Goal: Task Accomplishment & Management: Manage account settings

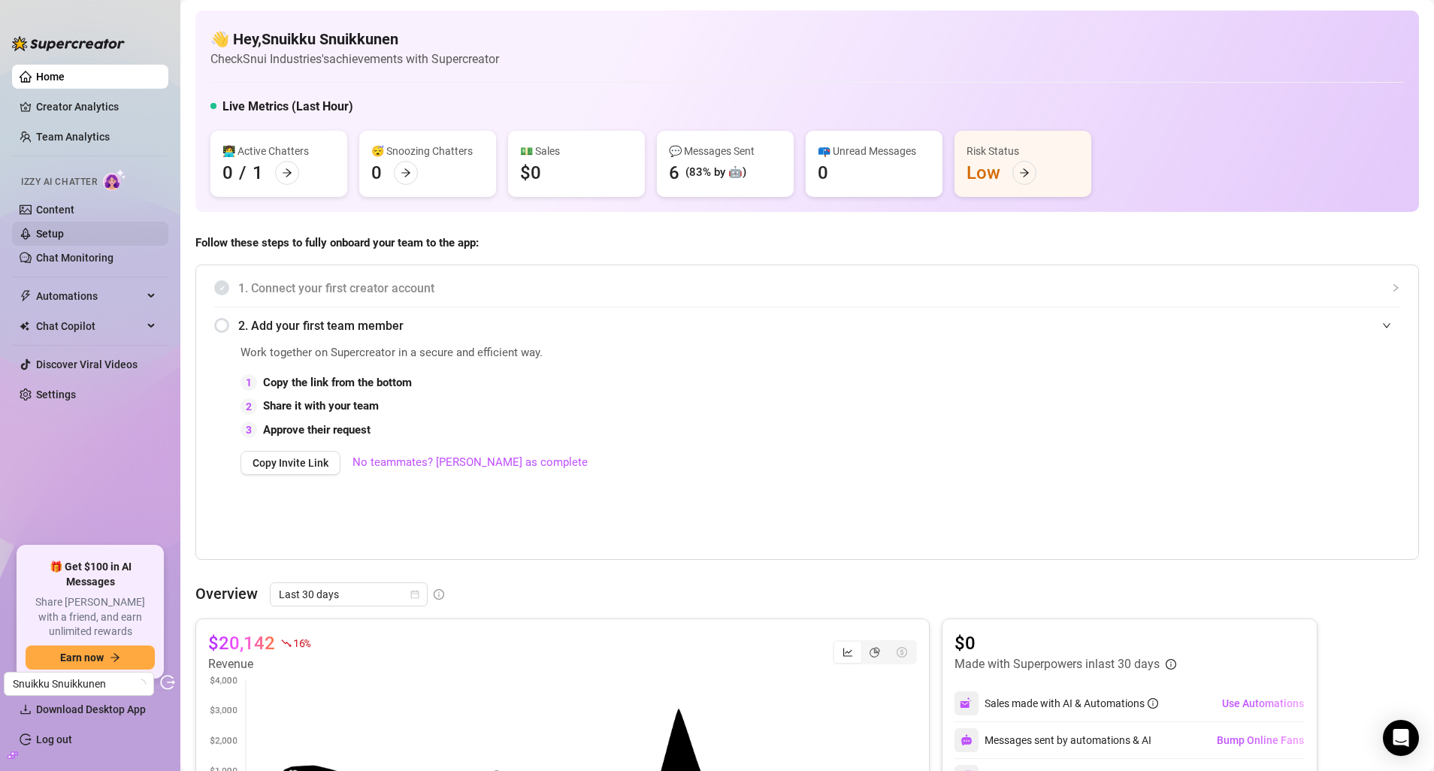
click at [58, 239] on link "Setup" at bounding box center [50, 234] width 28 height 12
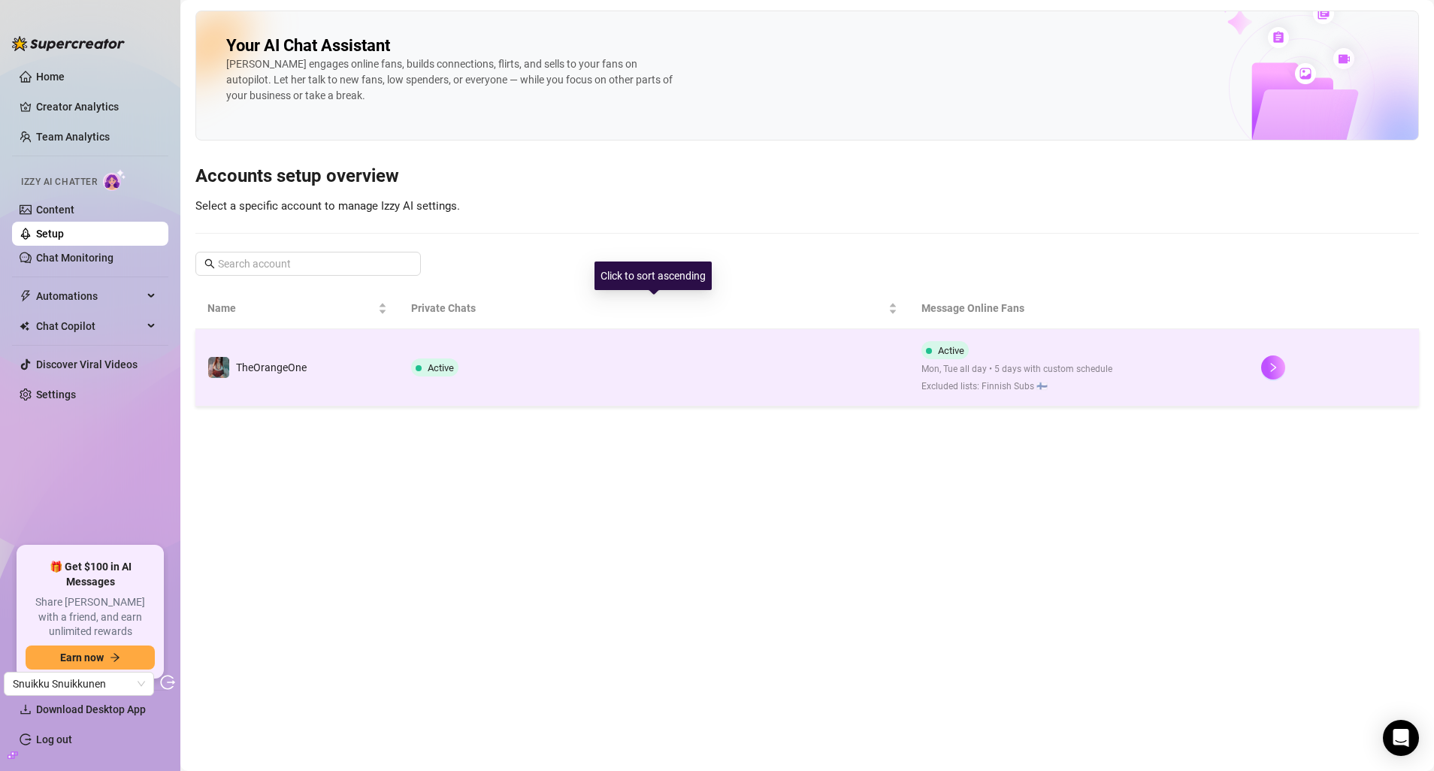
click at [458, 389] on td "Active" at bounding box center [654, 367] width 510 height 77
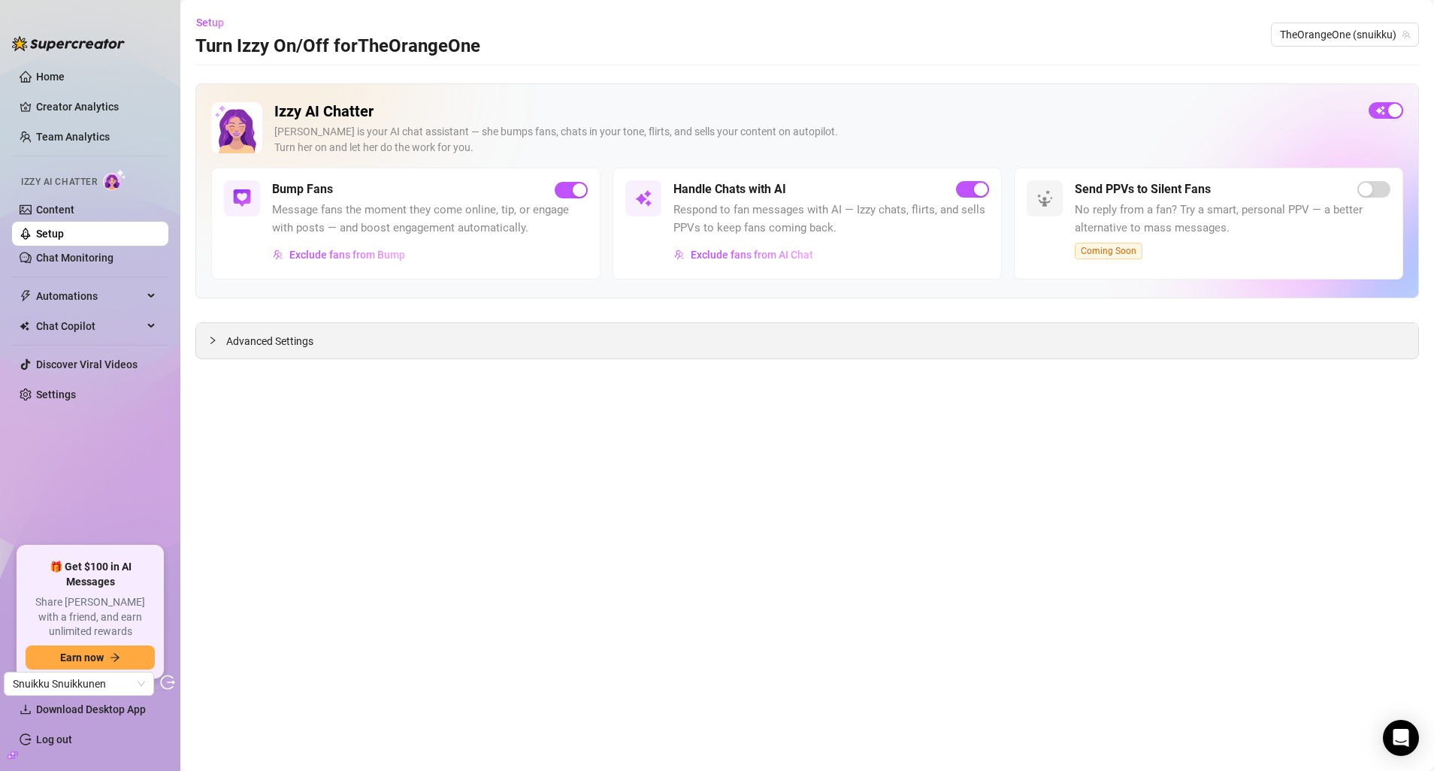
click at [383, 333] on div "Advanced Settings" at bounding box center [807, 340] width 1222 height 35
click at [262, 343] on span "Advanced Settings" at bounding box center [269, 341] width 87 height 17
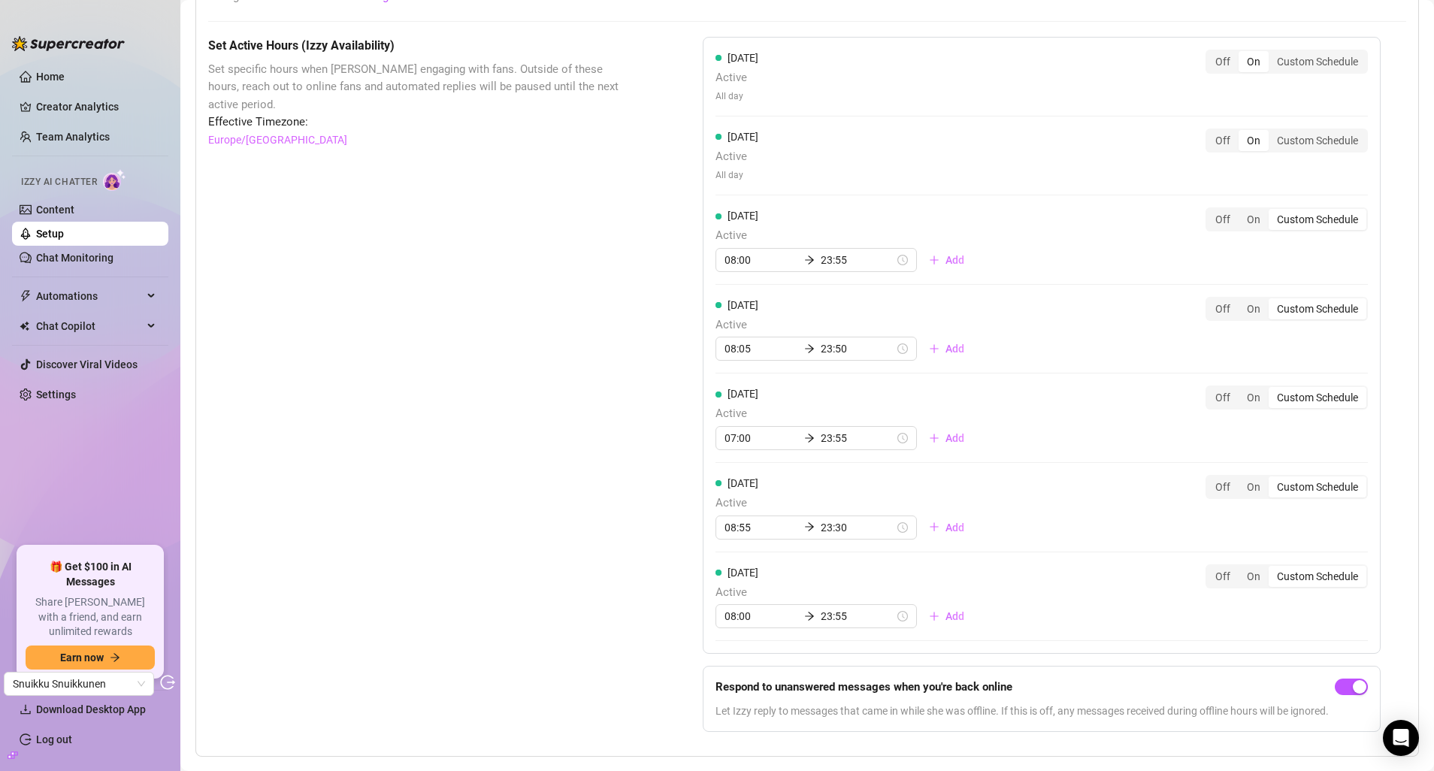
scroll to position [1171, 0]
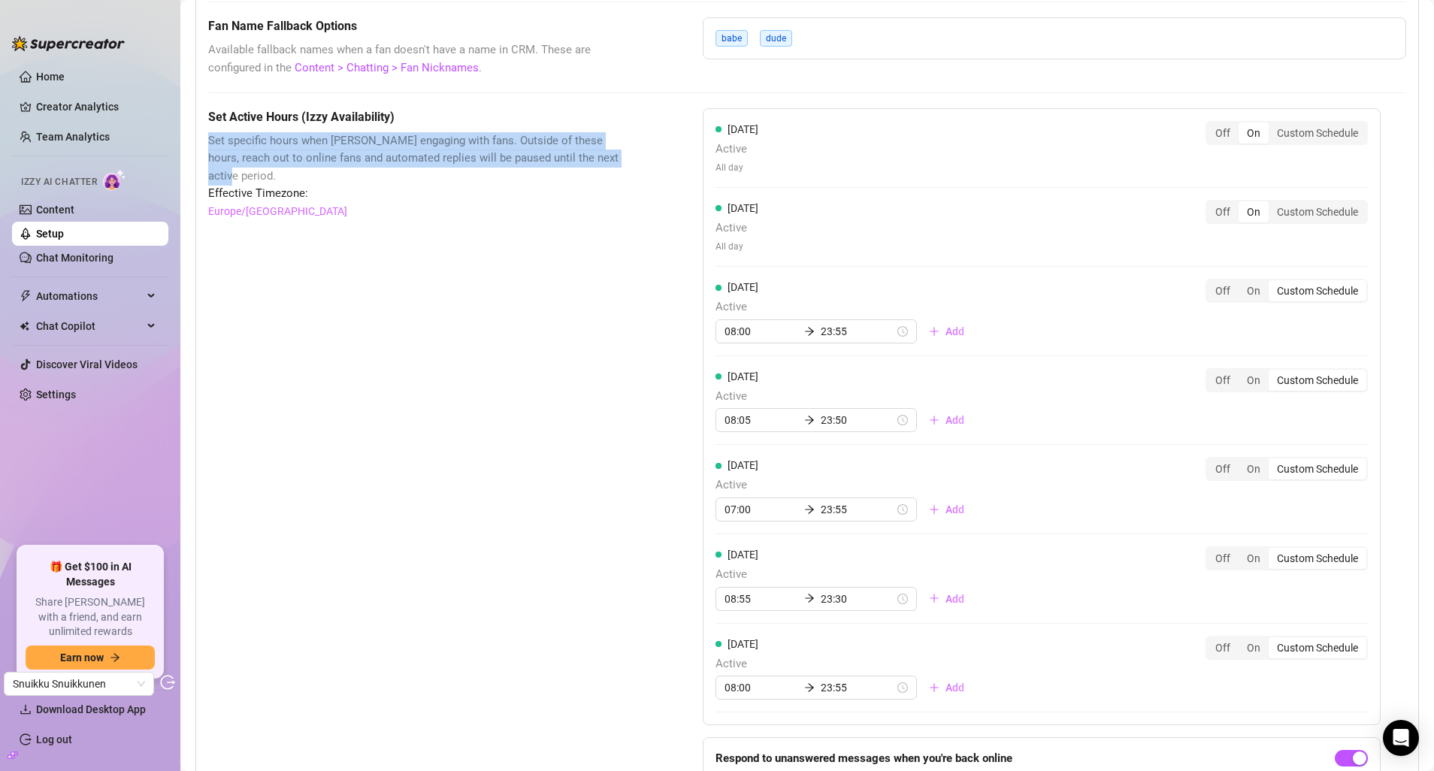
drag, startPoint x: 209, startPoint y: 139, endPoint x: 605, endPoint y: 158, distance: 396.6
click at [605, 159] on span "Set specific hours when Izzy engaging with fans. Outside of these hours, reach …" at bounding box center [417, 158] width 419 height 53
drag, startPoint x: 306, startPoint y: 109, endPoint x: 638, endPoint y: 163, distance: 336.7
click at [639, 163] on div "Set Active Hours (Izzy Availability) Set specific hours when Izzy engaging with…" at bounding box center [807, 461] width 1198 height 707
copy div "Izzy Availability) Set specific hours when Izzy engaging with fans. Outside of …"
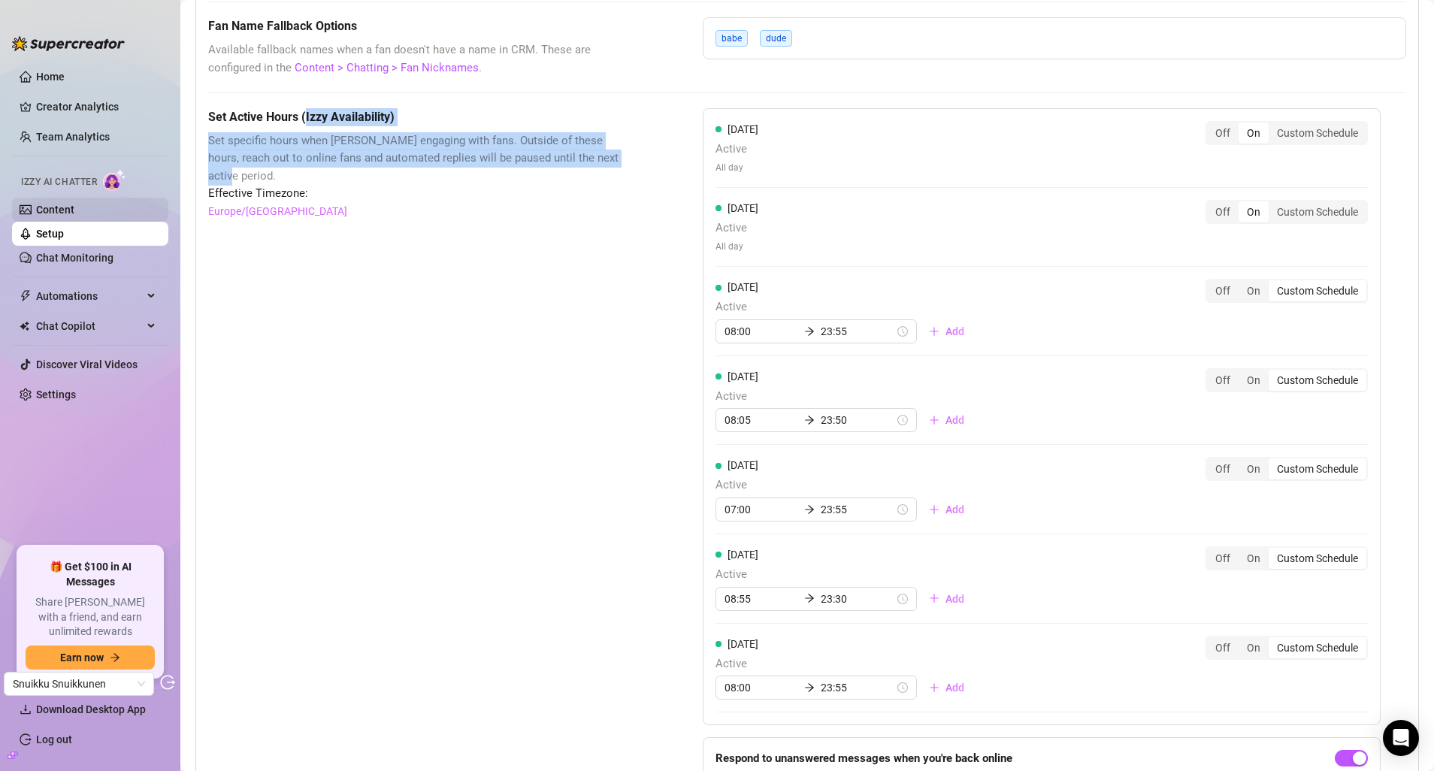
click at [74, 207] on link "Content" at bounding box center [55, 210] width 38 height 12
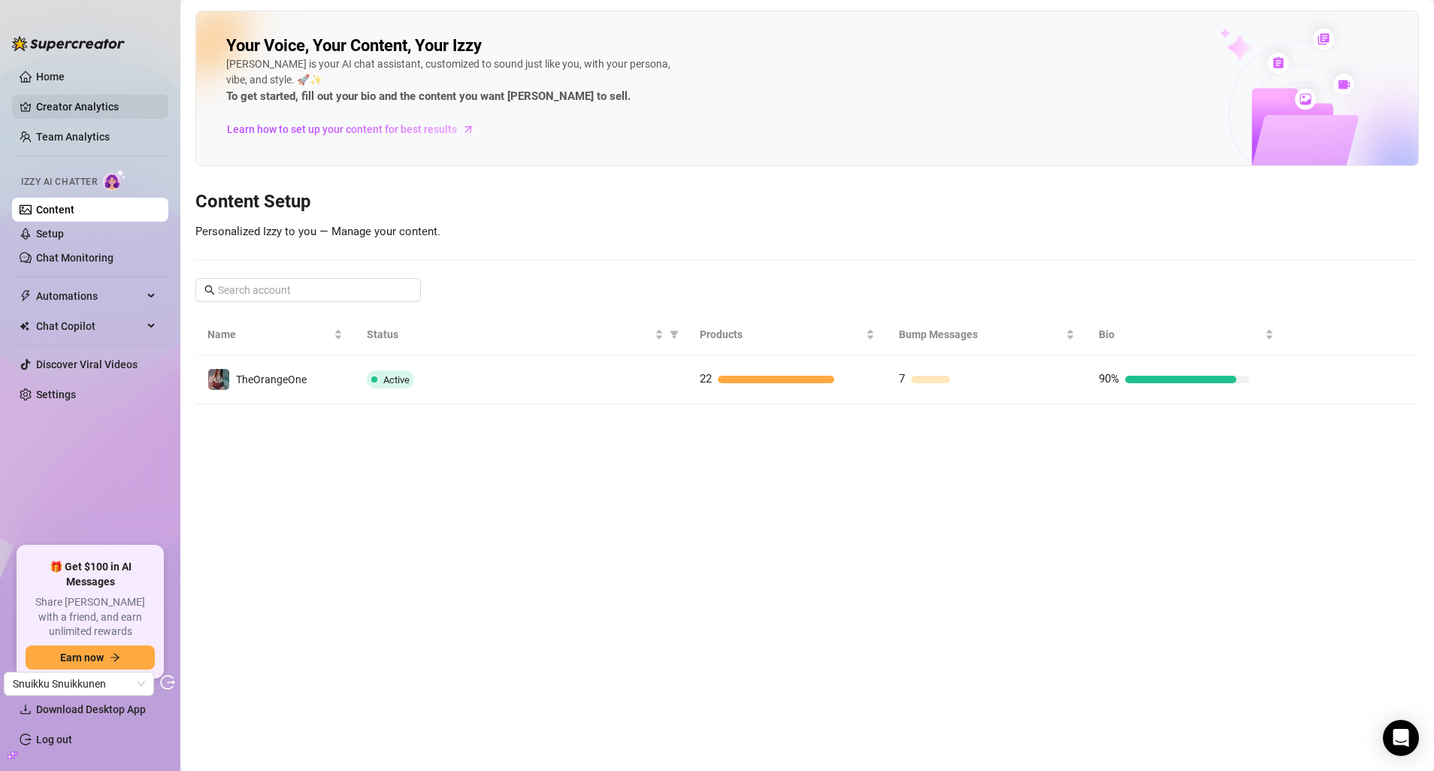
click at [68, 95] on link "Creator Analytics" at bounding box center [96, 107] width 120 height 24
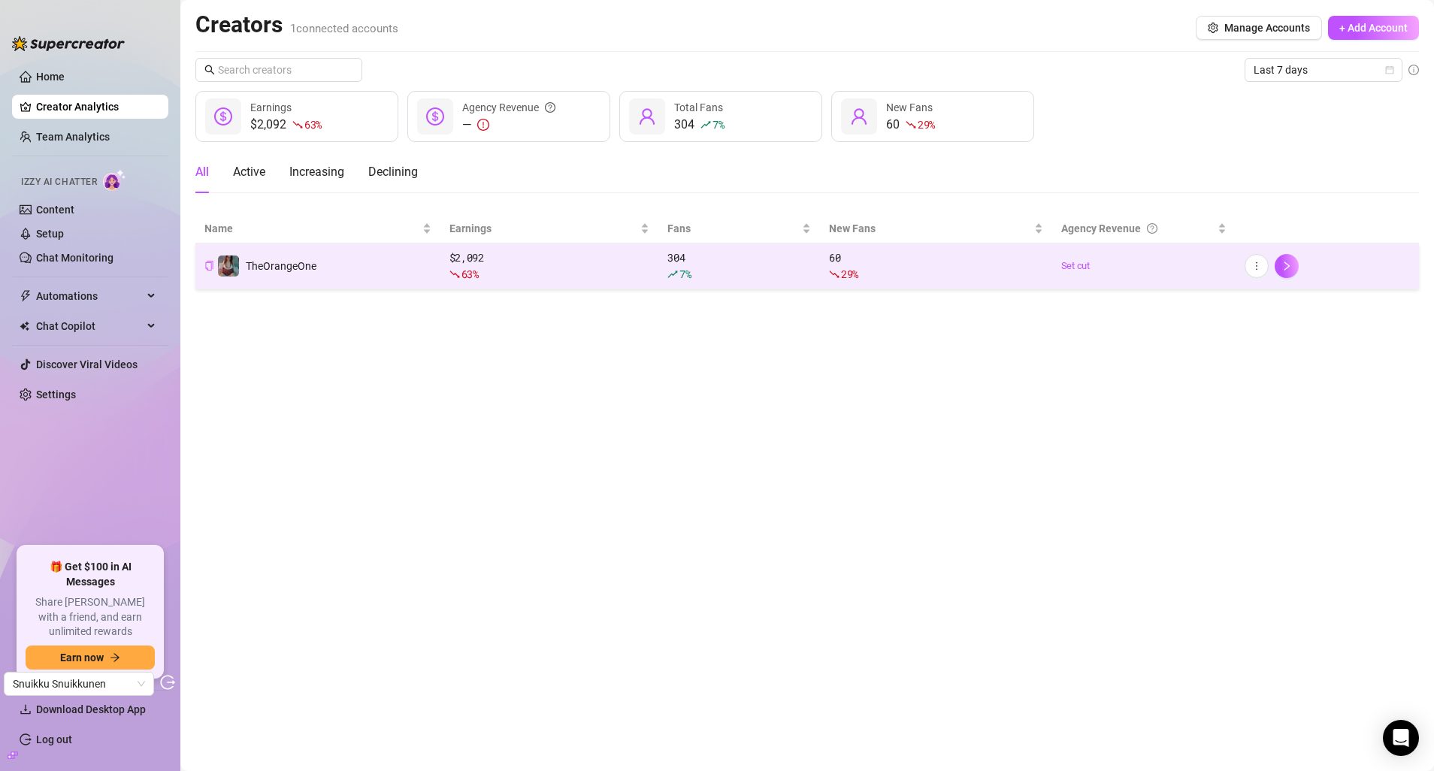
click at [210, 265] on icon "copy" at bounding box center [209, 266] width 10 height 10
click at [94, 256] on link "Chat Monitoring" at bounding box center [74, 258] width 77 height 12
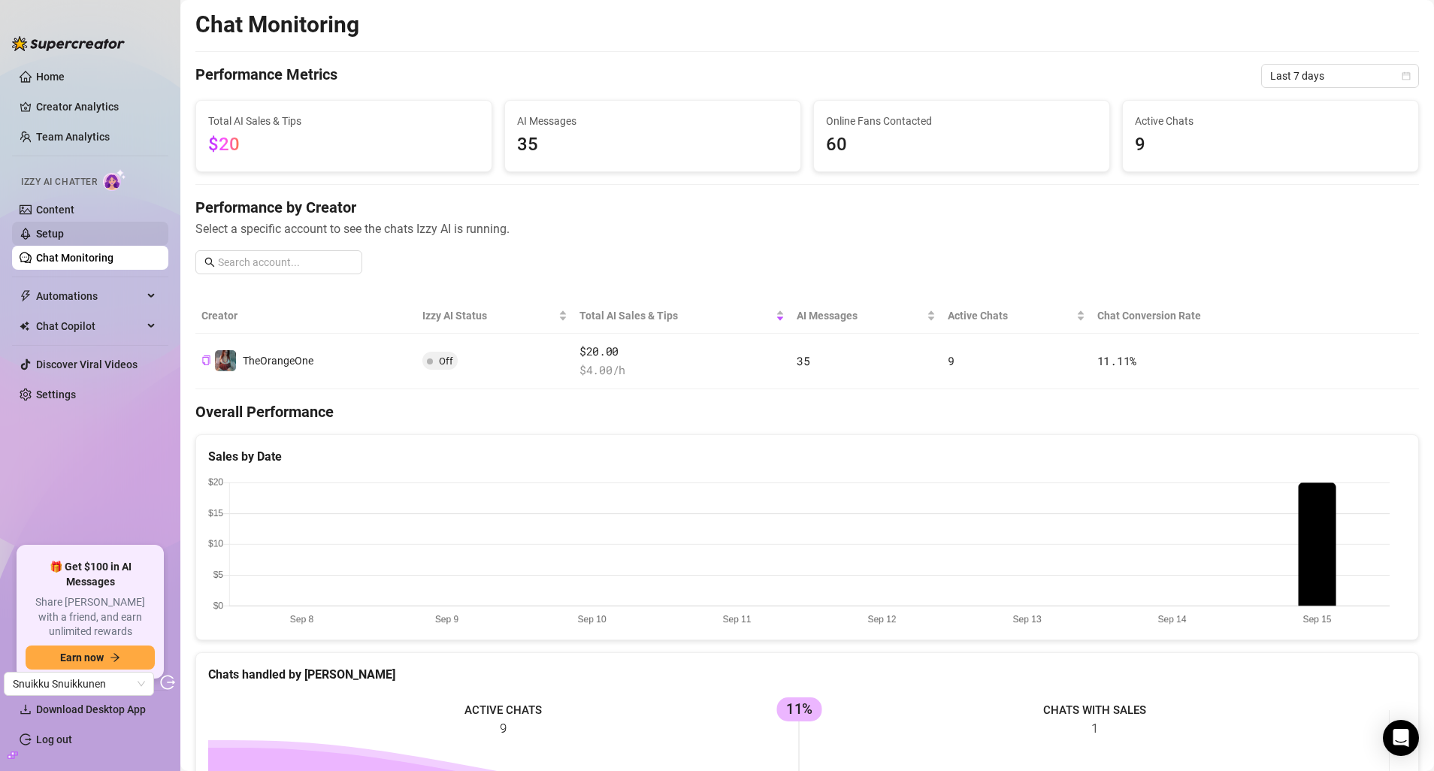
click at [64, 233] on link "Setup" at bounding box center [50, 234] width 28 height 12
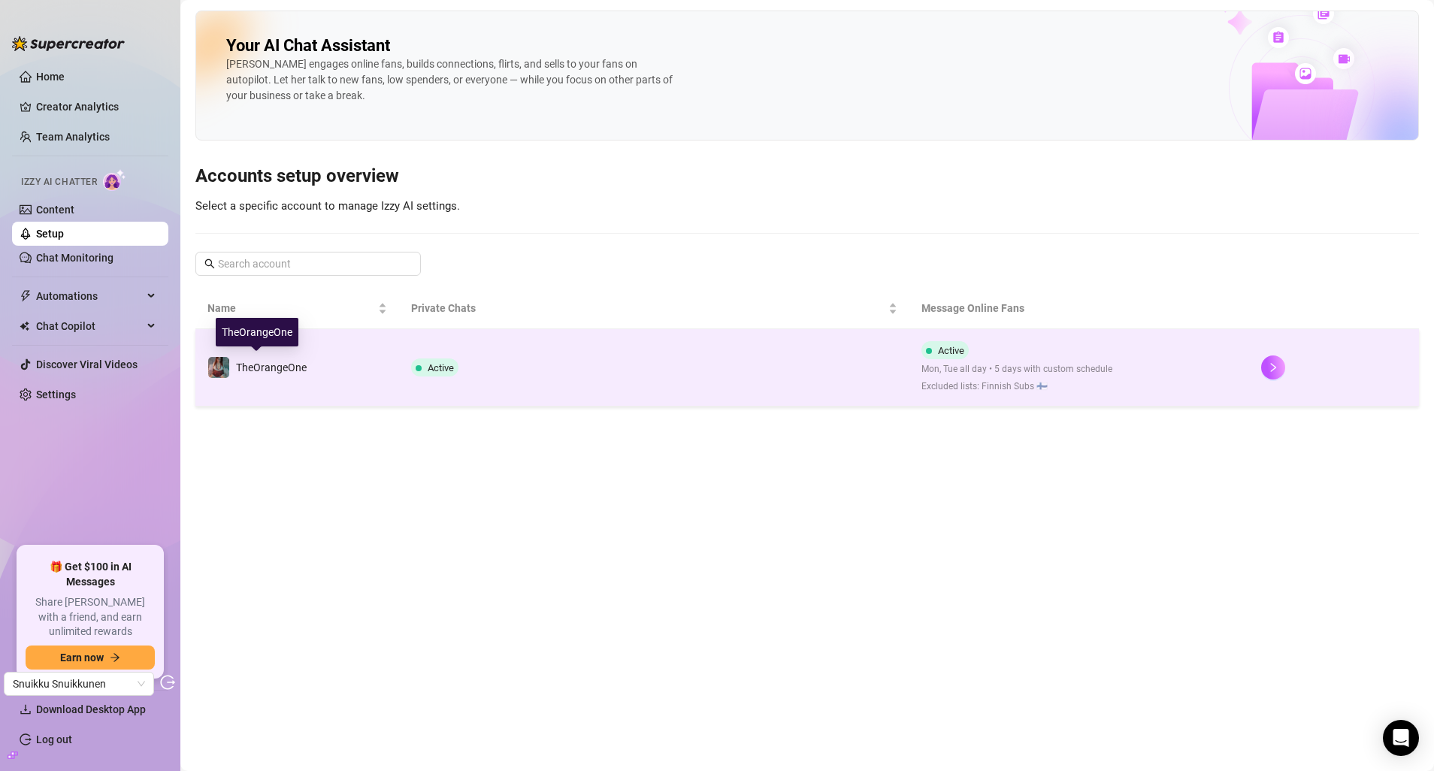
click at [259, 359] on div "TheOrangeOne" at bounding box center [271, 367] width 71 height 17
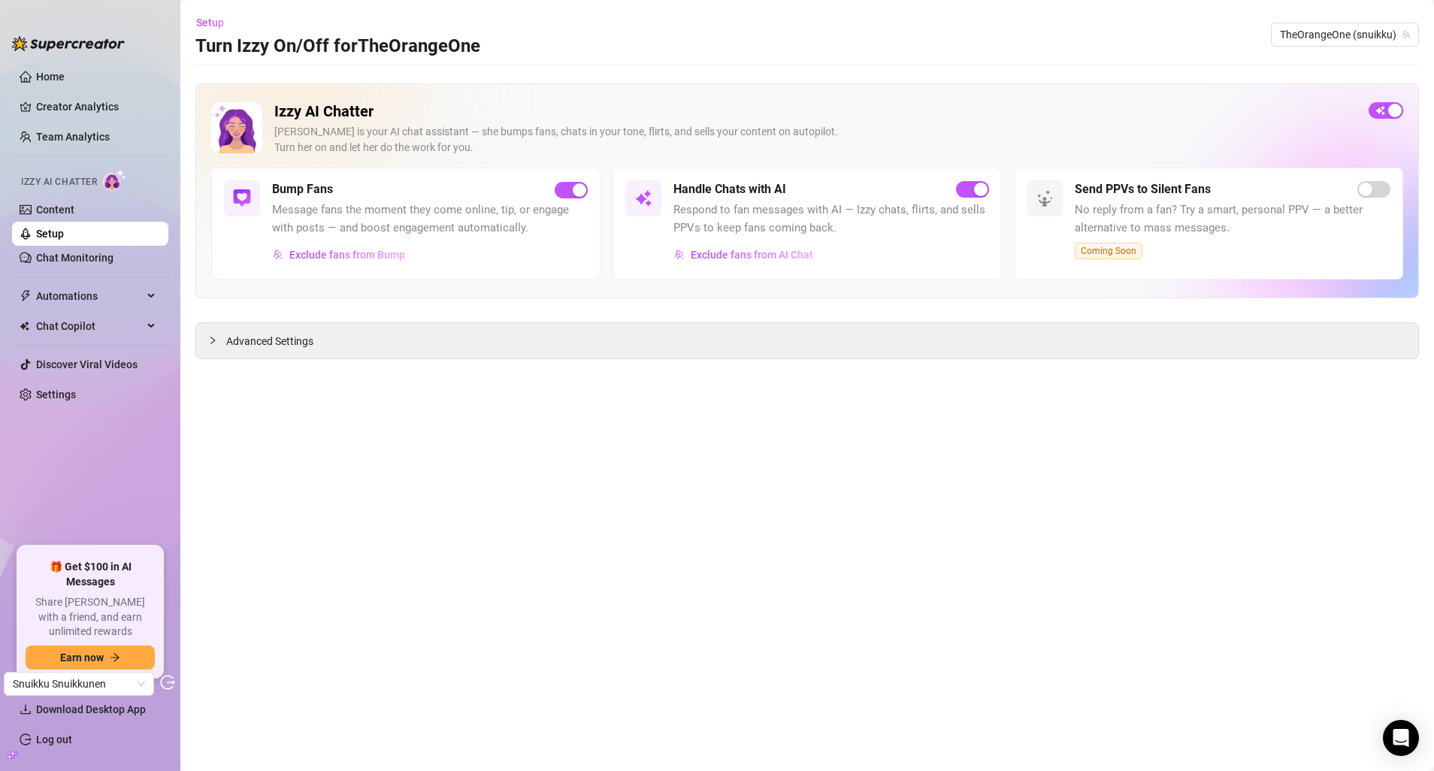
click at [707, 241] on div "Handle Chats with AI Respond to fan messages with AI — Izzy chats, flirts, and …" at bounding box center [832, 223] width 316 height 86
click at [707, 251] on span "Exclude fans from AI Chat" at bounding box center [752, 255] width 123 height 12
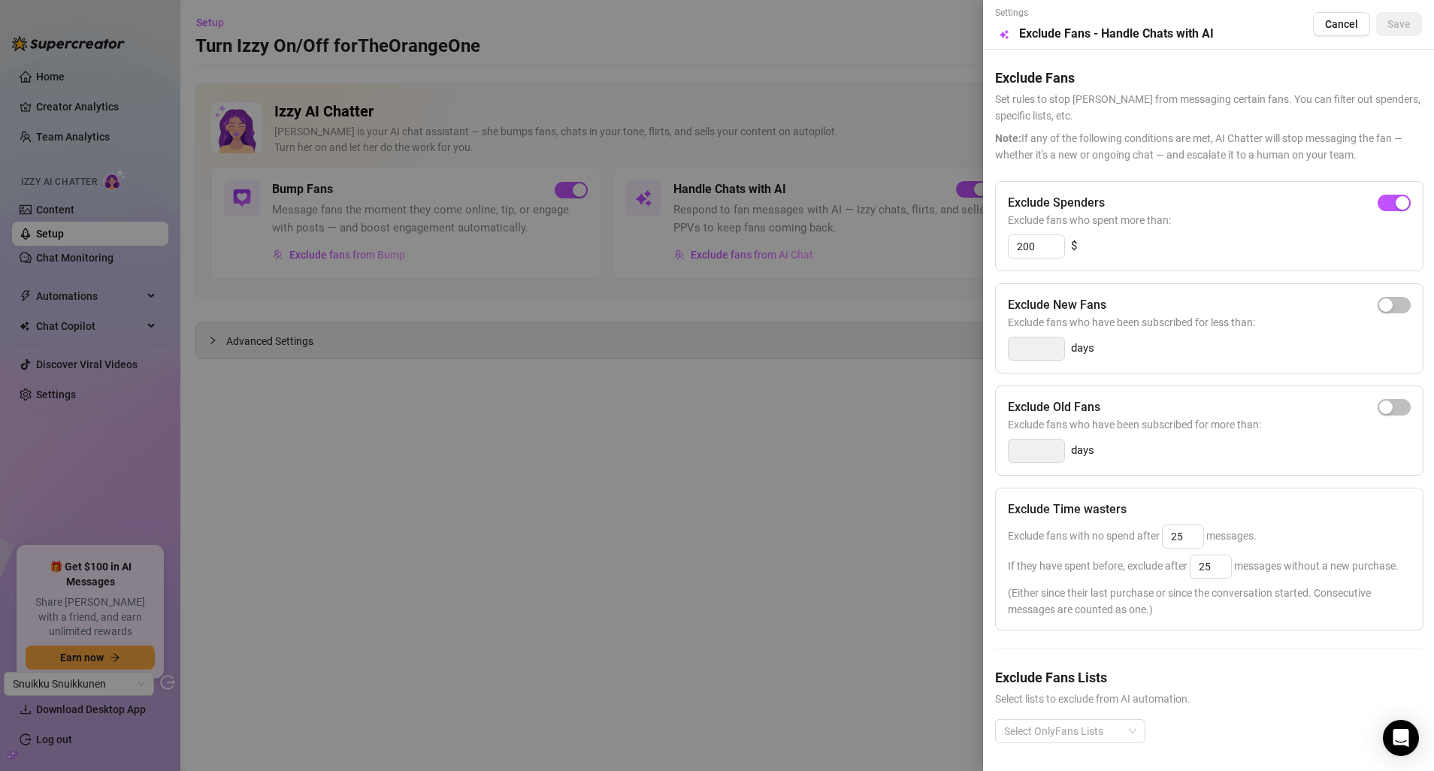
click at [692, 356] on div at bounding box center [717, 385] width 1434 height 771
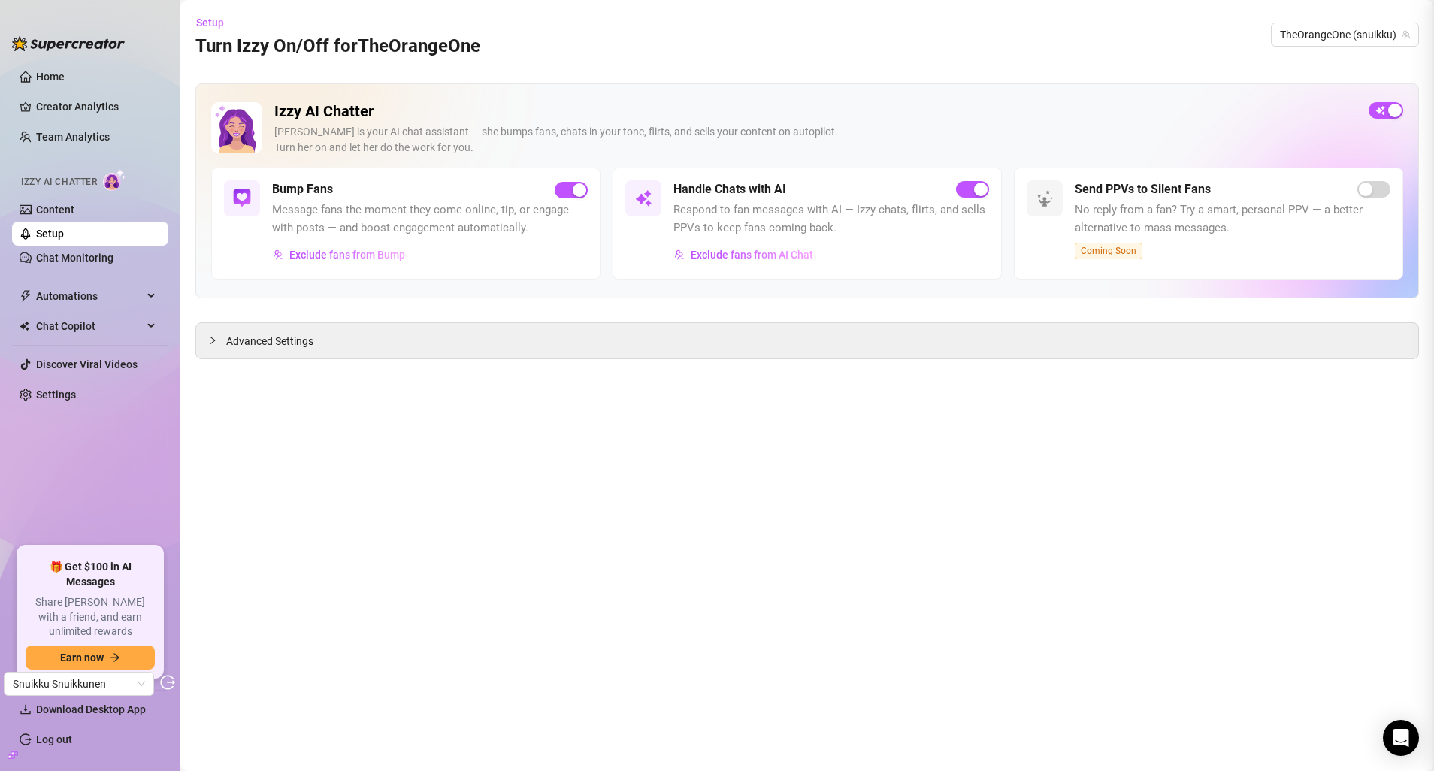
click at [653, 338] on div "Advanced Settings" at bounding box center [807, 340] width 1222 height 35
click at [262, 343] on span "Advanced Settings" at bounding box center [269, 341] width 87 height 17
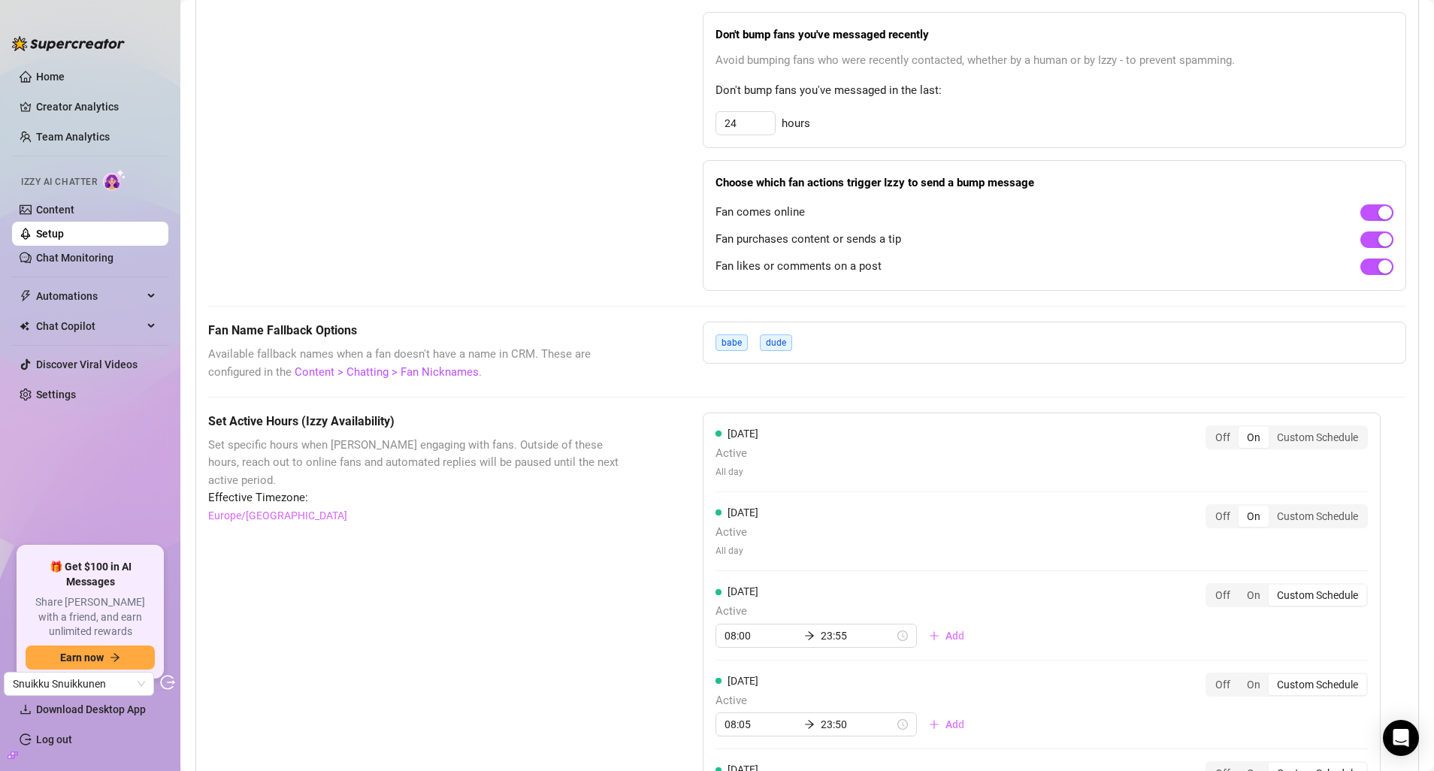
scroll to position [866, 0]
click at [74, 252] on link "Chat Monitoring" at bounding box center [74, 258] width 77 height 12
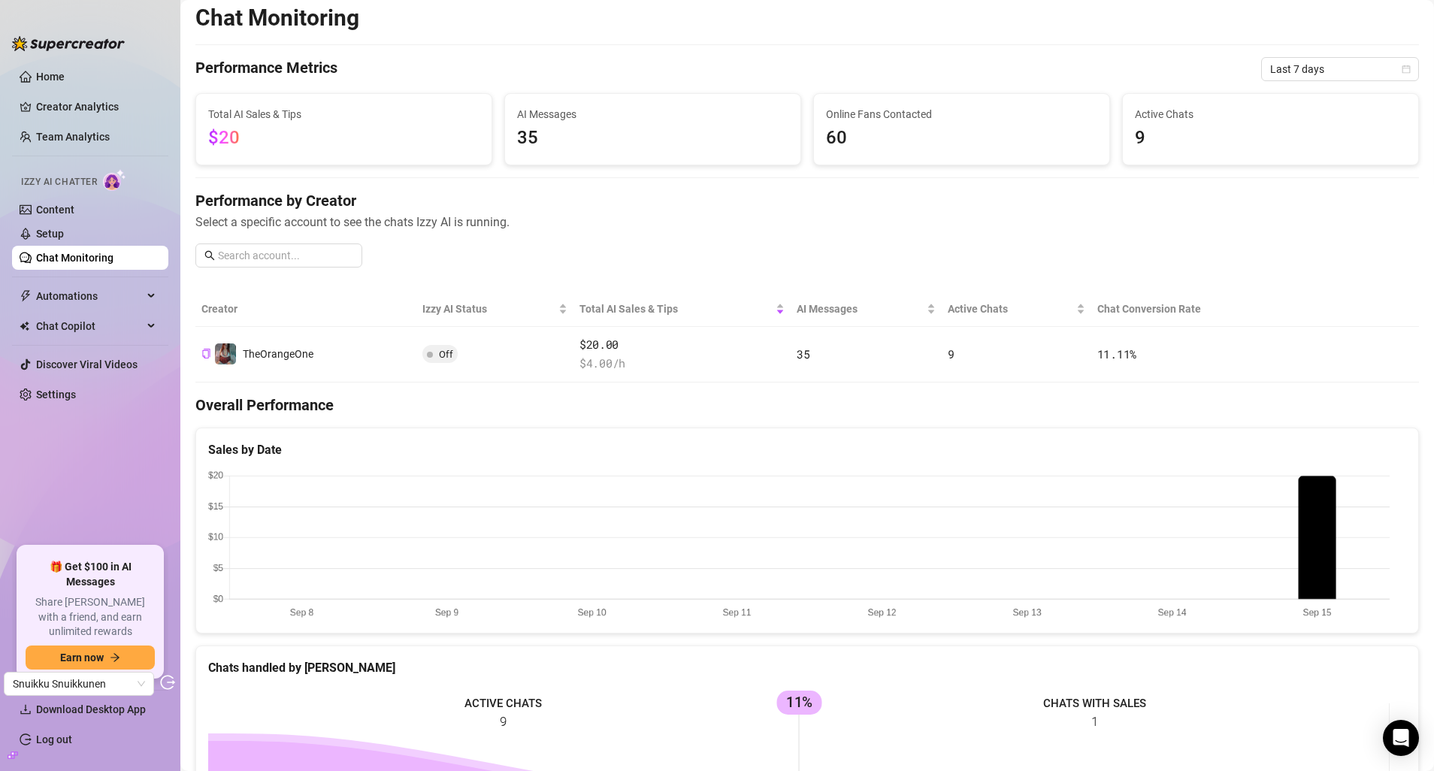
scroll to position [3, 0]
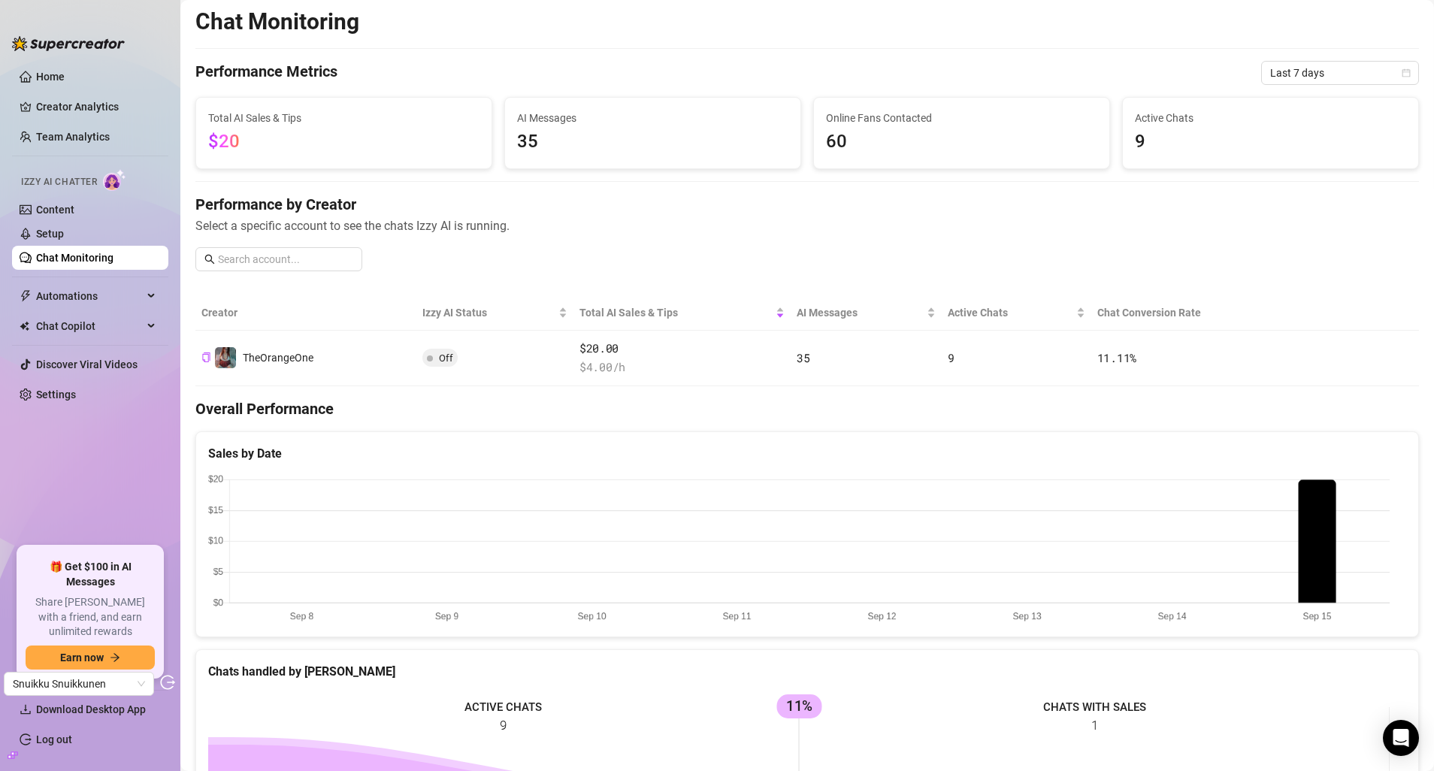
click at [1295, 521] on canvas at bounding box center [799, 549] width 1182 height 150
click at [1313, 522] on canvas at bounding box center [799, 549] width 1182 height 150
click at [1336, 568] on canvas at bounding box center [799, 549] width 1182 height 150
click at [1325, 575] on canvas at bounding box center [799, 549] width 1182 height 150
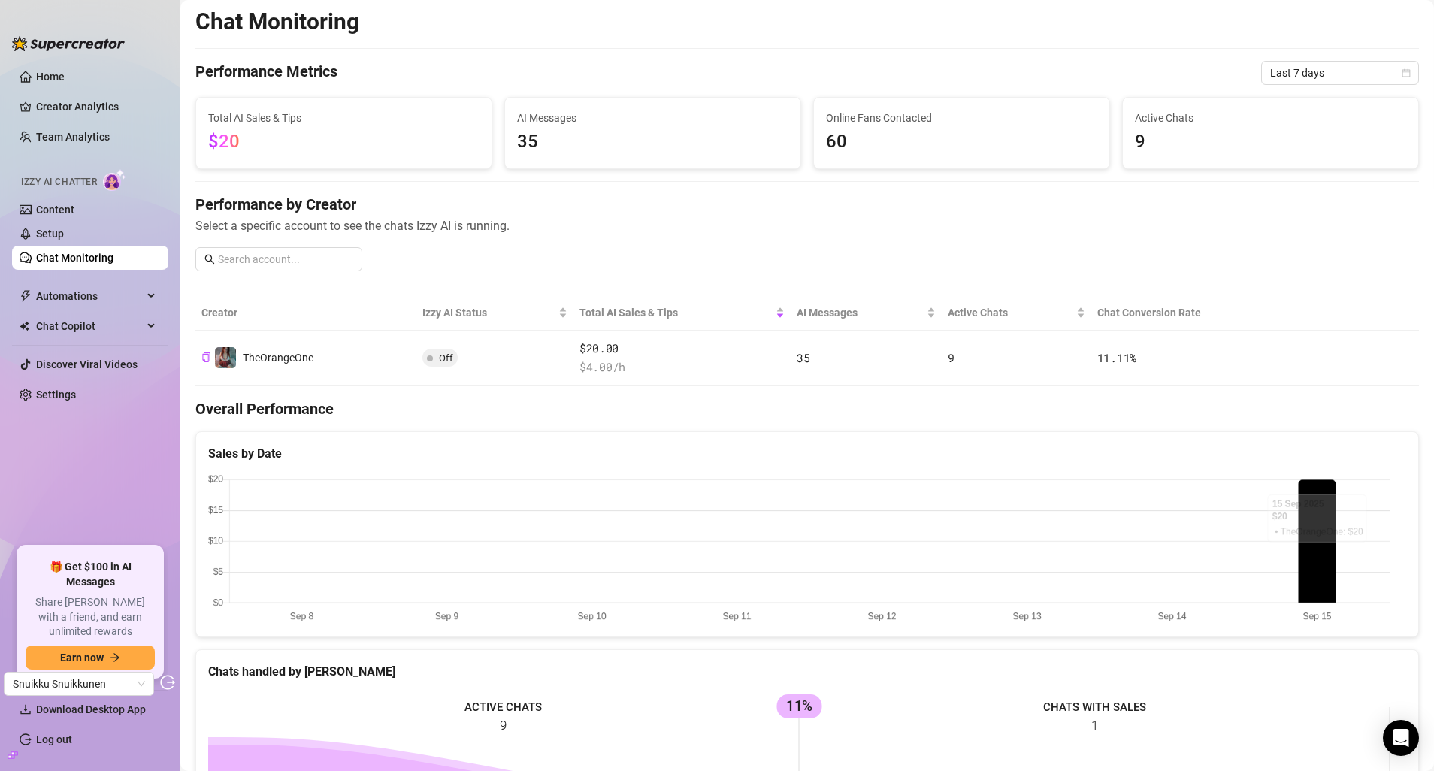
click at [1325, 575] on canvas at bounding box center [799, 549] width 1182 height 150
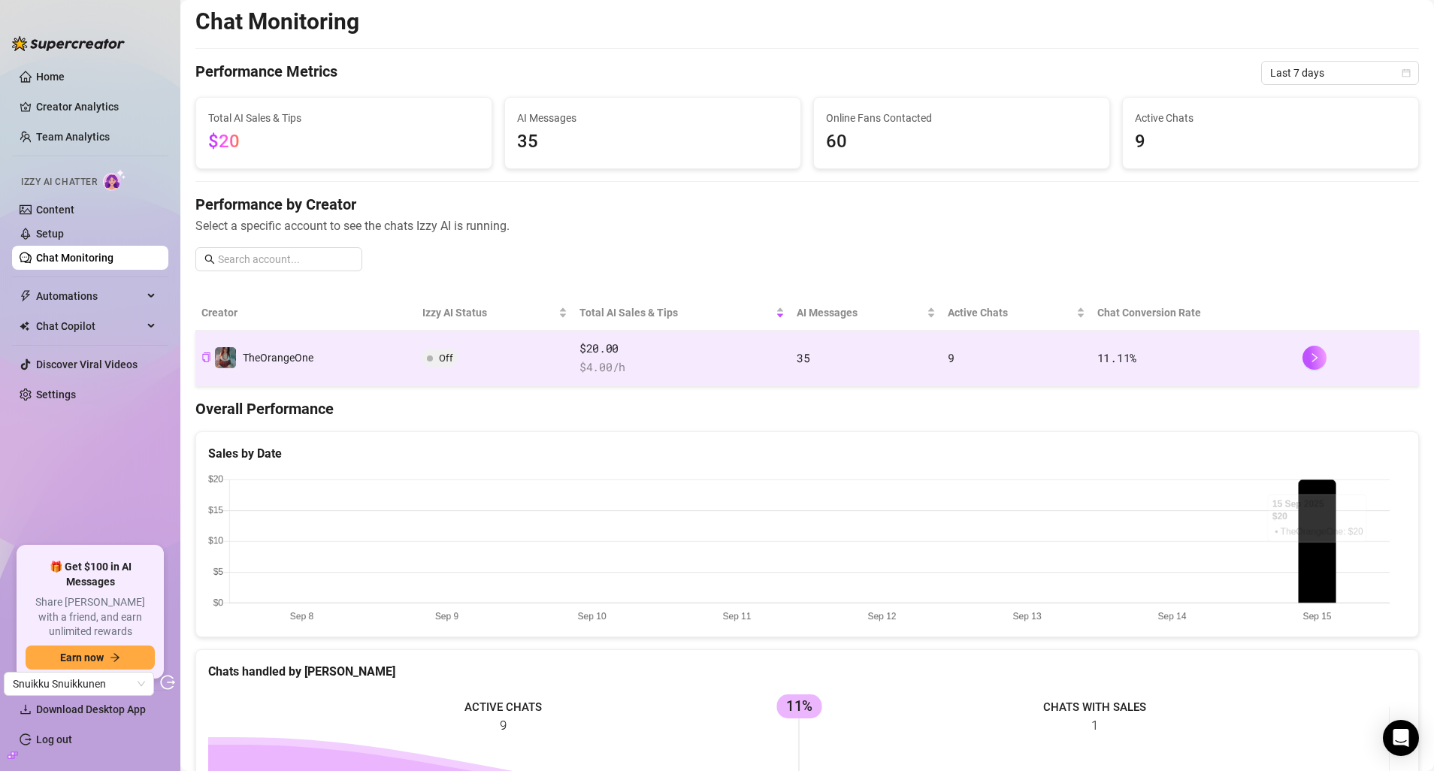
click at [724, 375] on td "$20.00 $ 4.00 /h" at bounding box center [682, 359] width 217 height 56
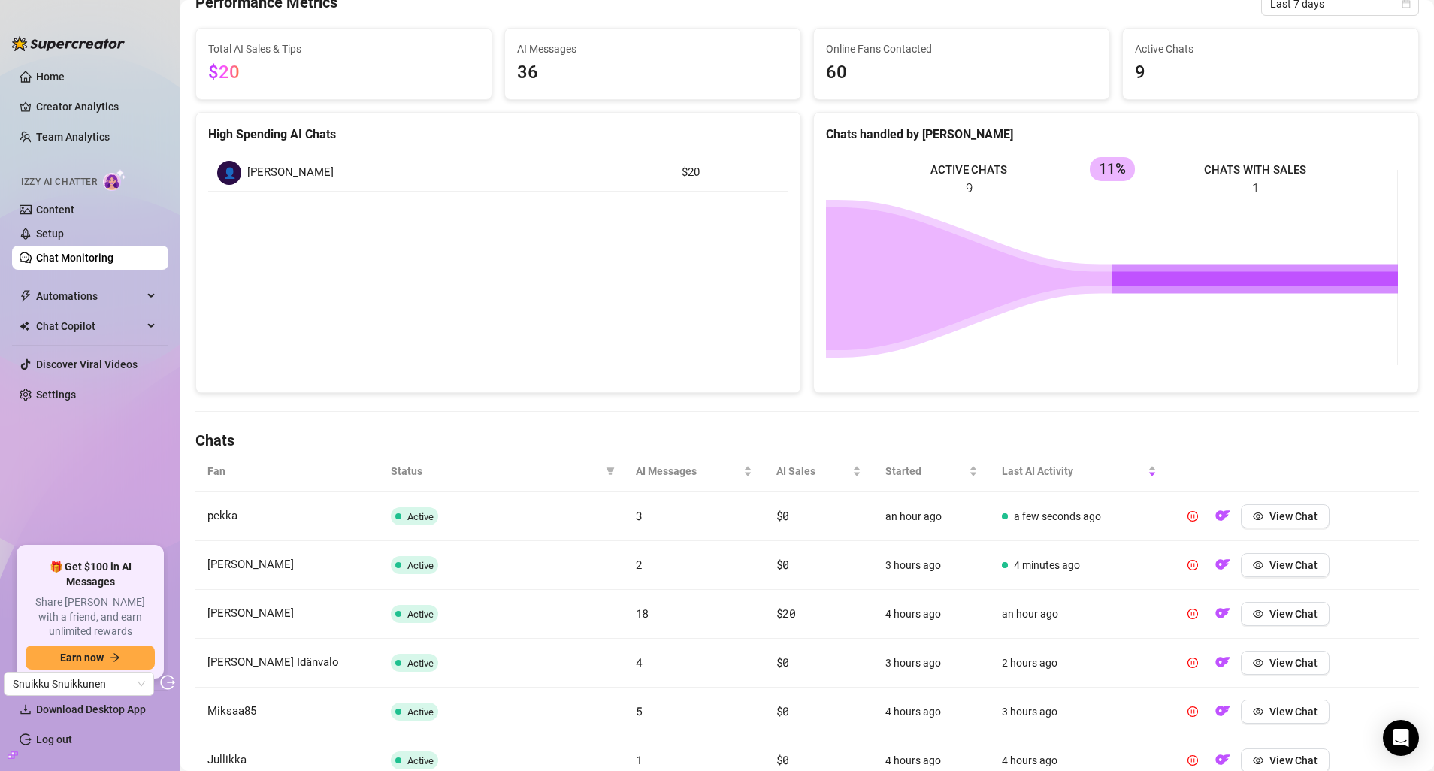
scroll to position [113, 0]
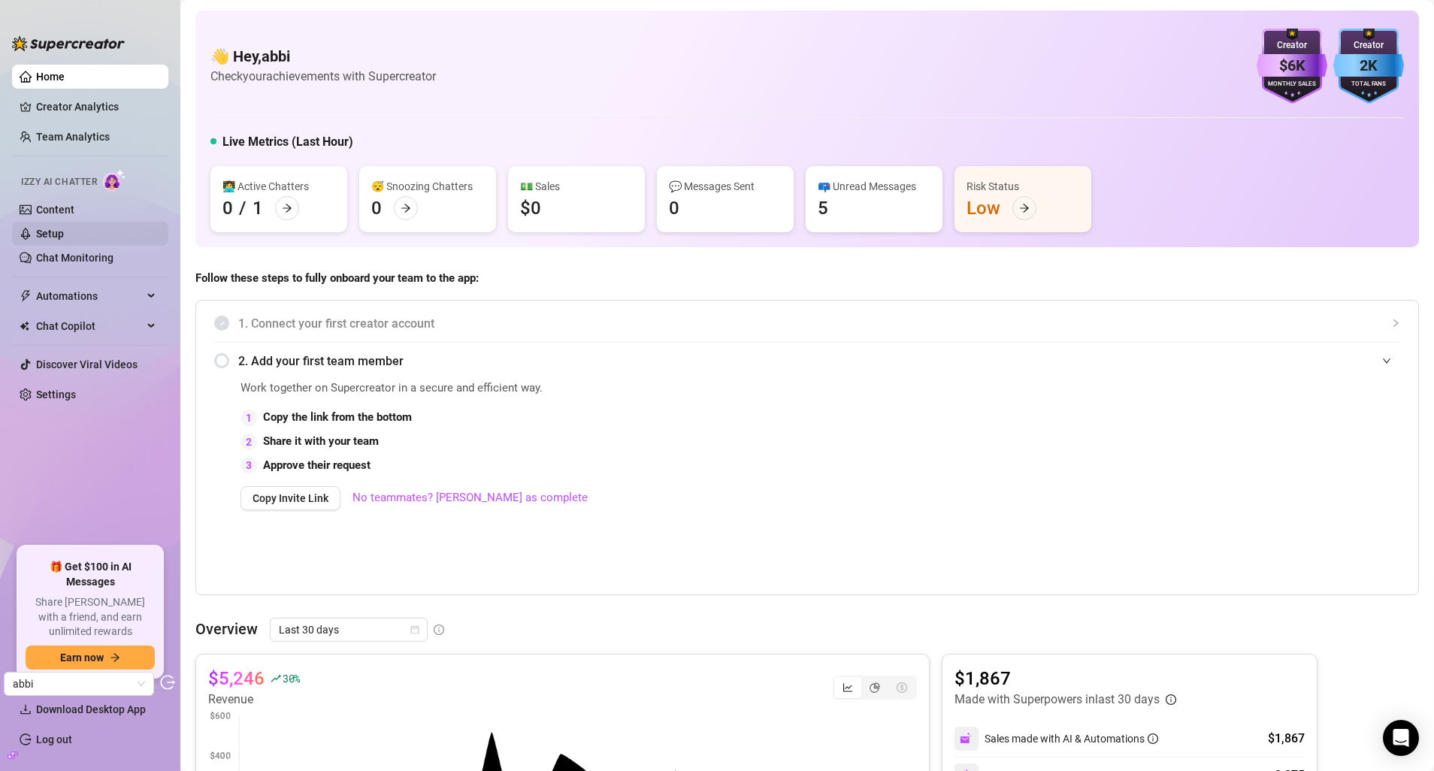
click at [64, 228] on link "Setup" at bounding box center [50, 234] width 28 height 12
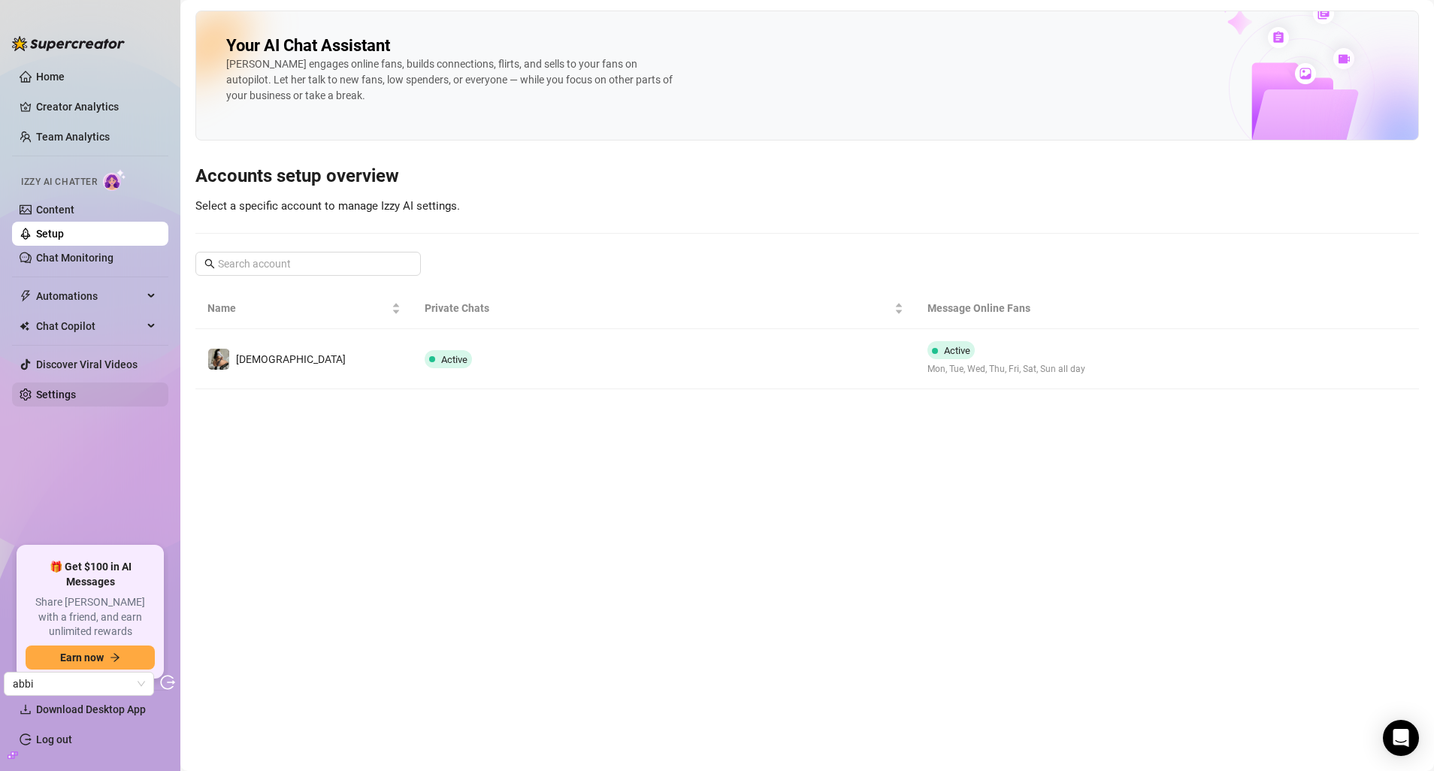
click at [76, 389] on link "Settings" at bounding box center [56, 395] width 40 height 12
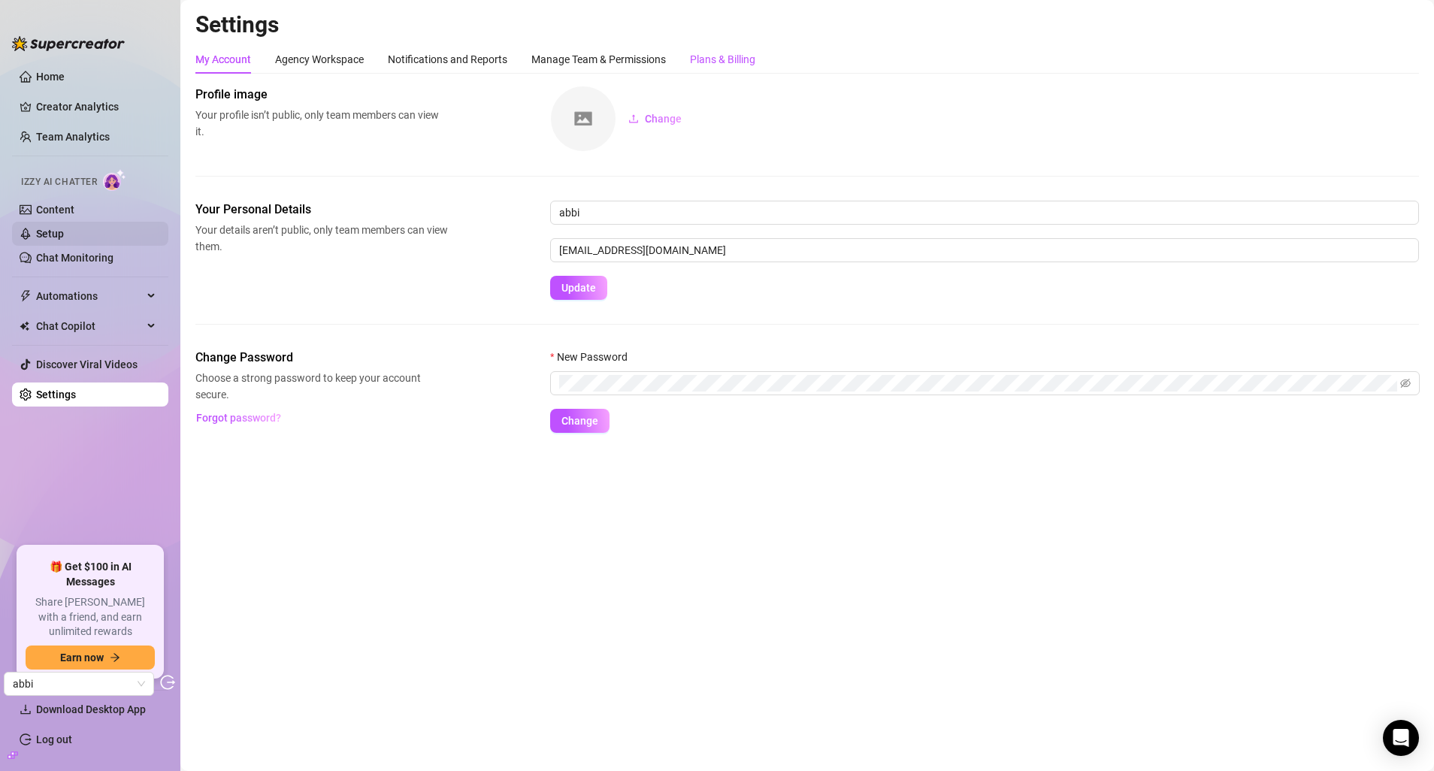
drag, startPoint x: 697, startPoint y: 58, endPoint x: 128, endPoint y: 223, distance: 592.4
click at [697, 58] on div "Plans & Billing" at bounding box center [722, 59] width 65 height 17
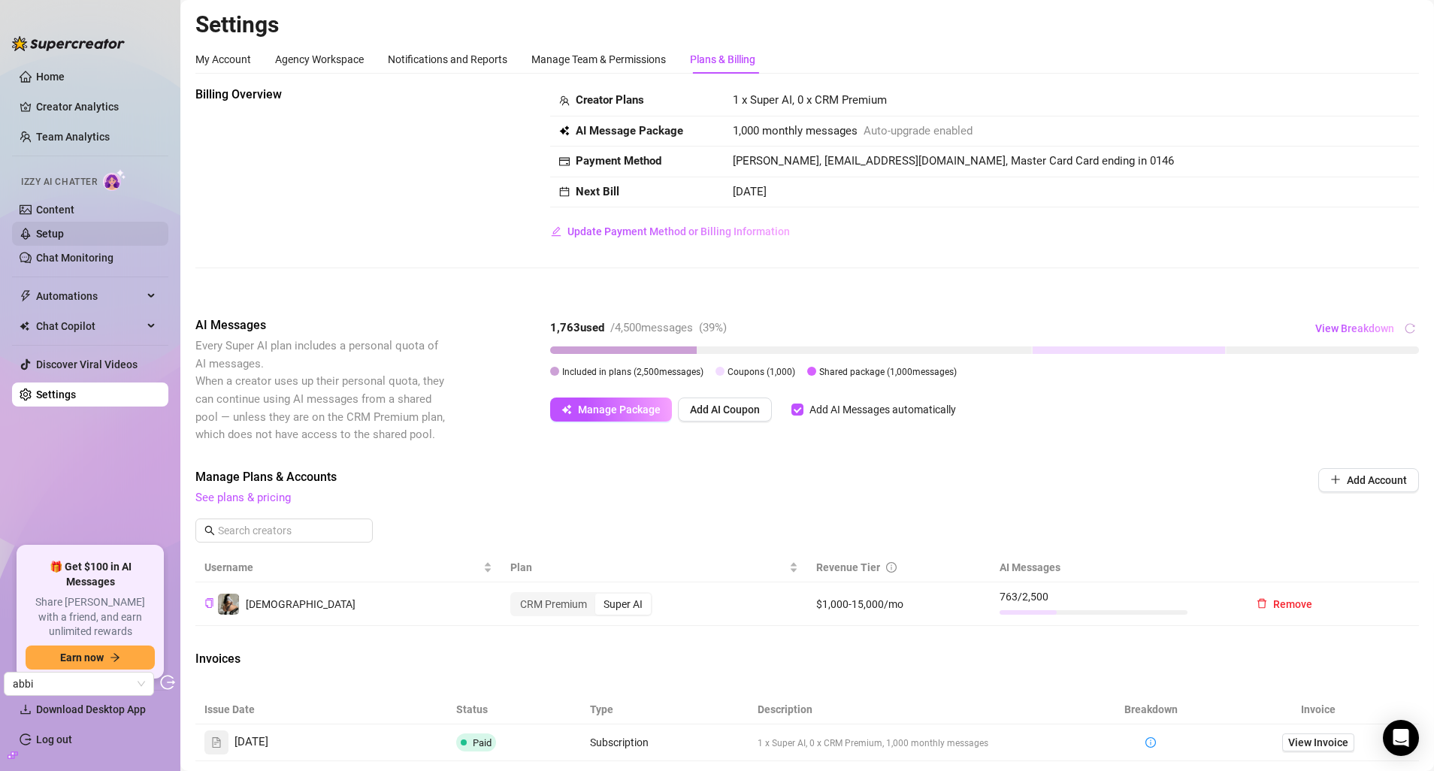
click at [64, 237] on link "Setup" at bounding box center [50, 234] width 28 height 12
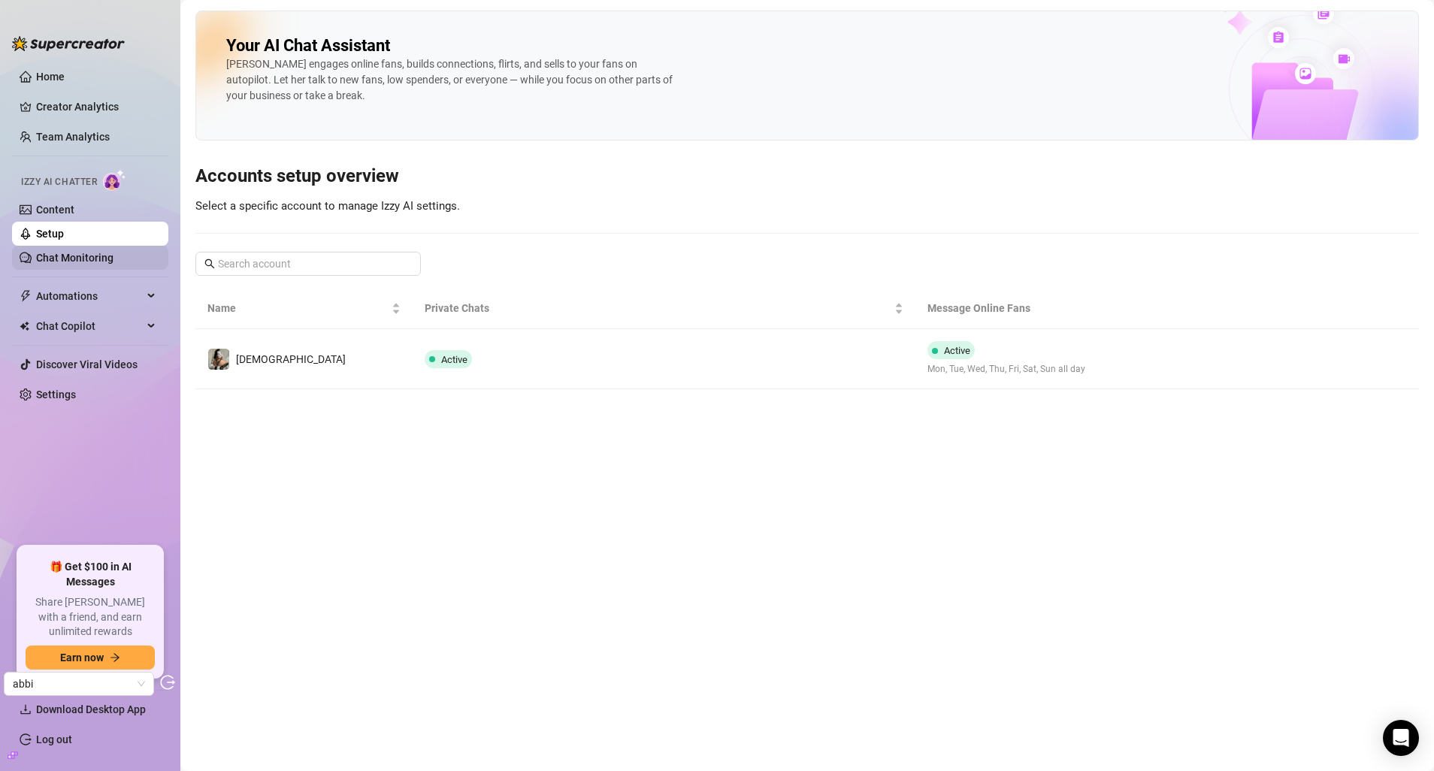
click at [114, 252] on link "Chat Monitoring" at bounding box center [74, 258] width 77 height 12
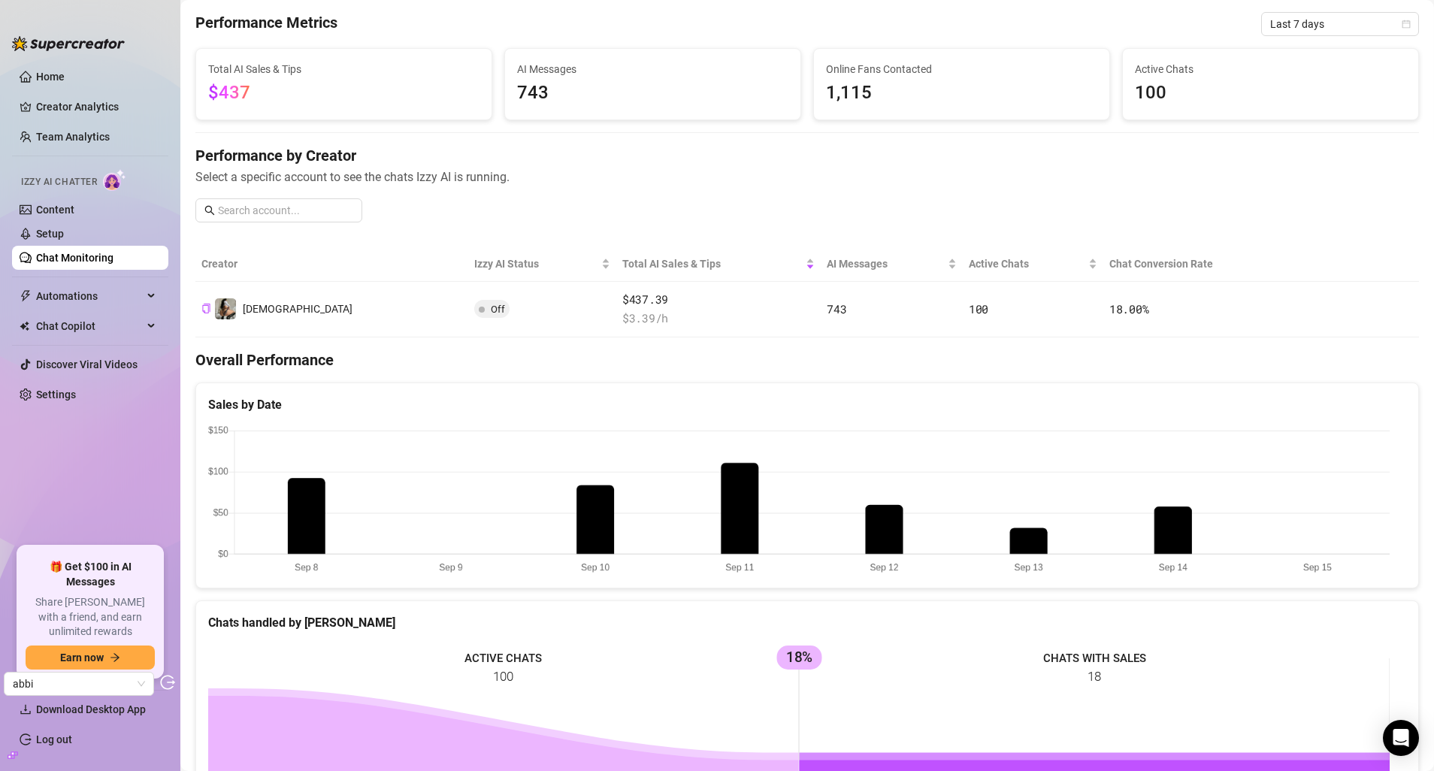
scroll to position [54, 0]
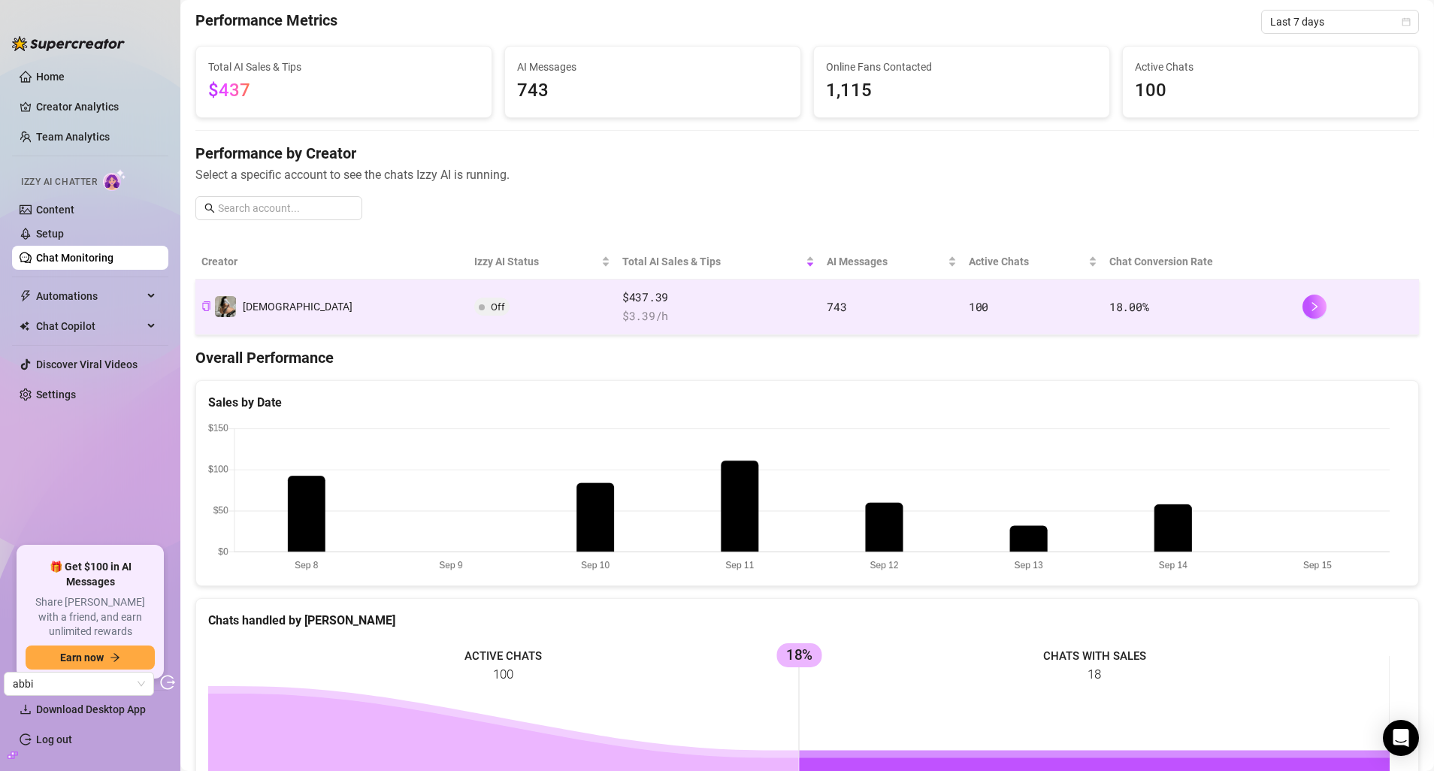
click at [528, 309] on td "Off" at bounding box center [542, 308] width 148 height 56
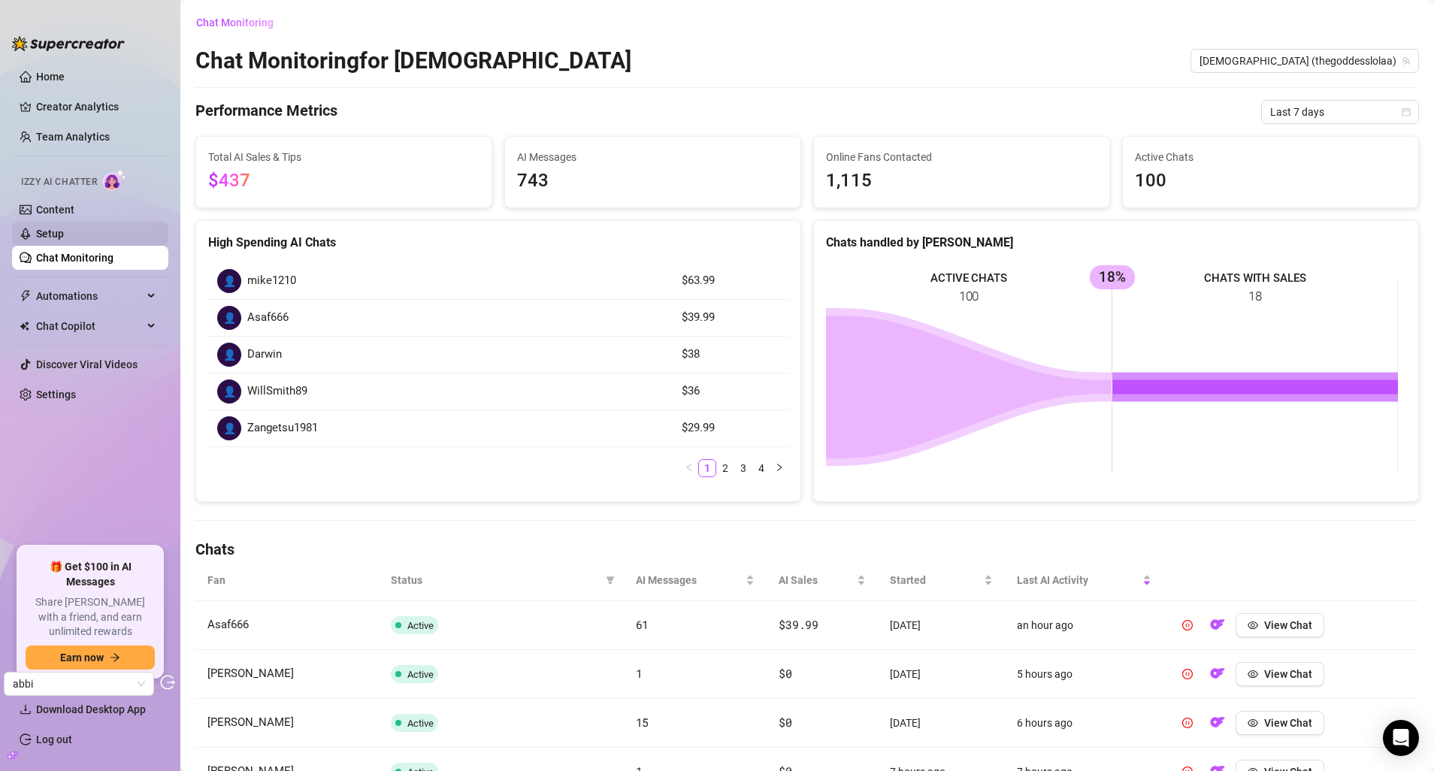
click at [64, 232] on link "Setup" at bounding box center [50, 234] width 28 height 12
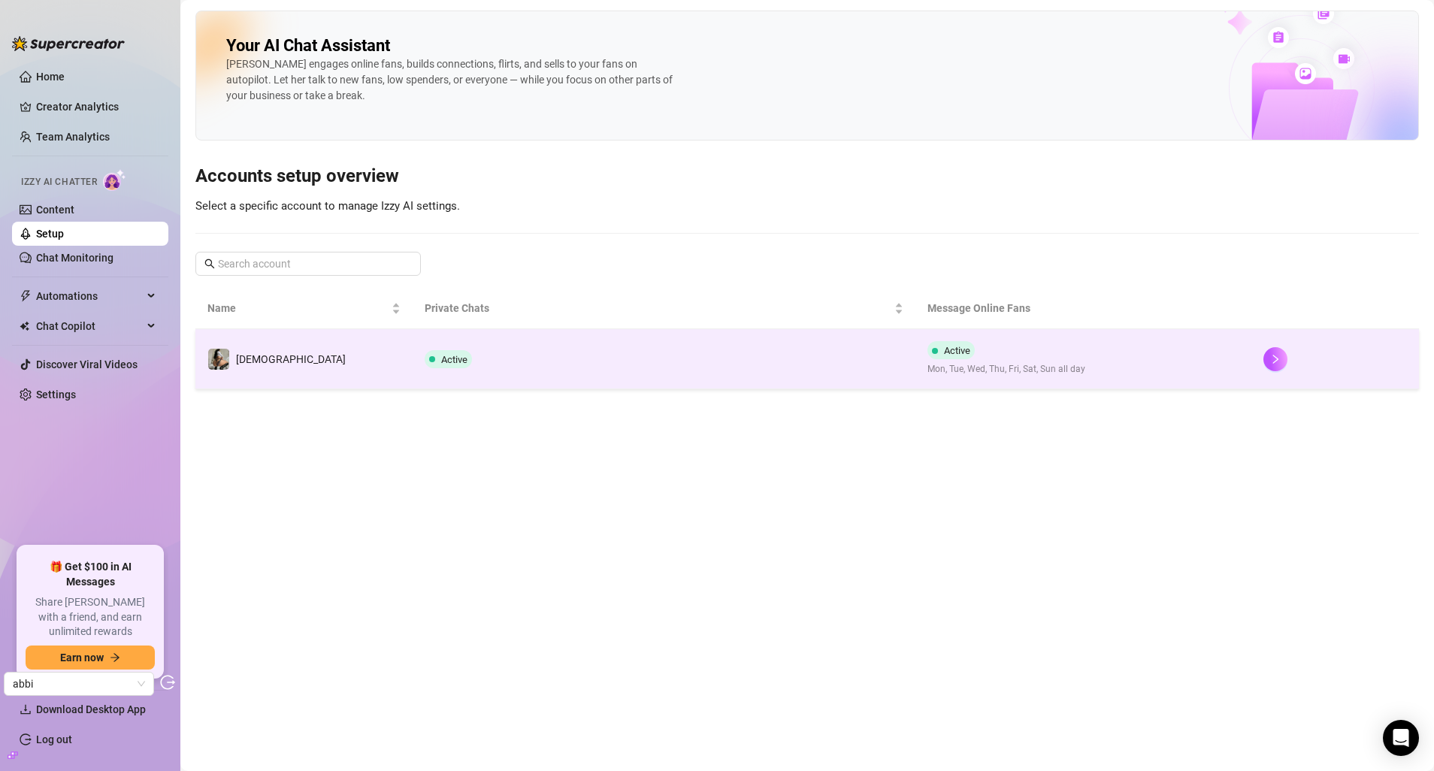
click at [326, 355] on td "Goddess" at bounding box center [303, 359] width 217 height 60
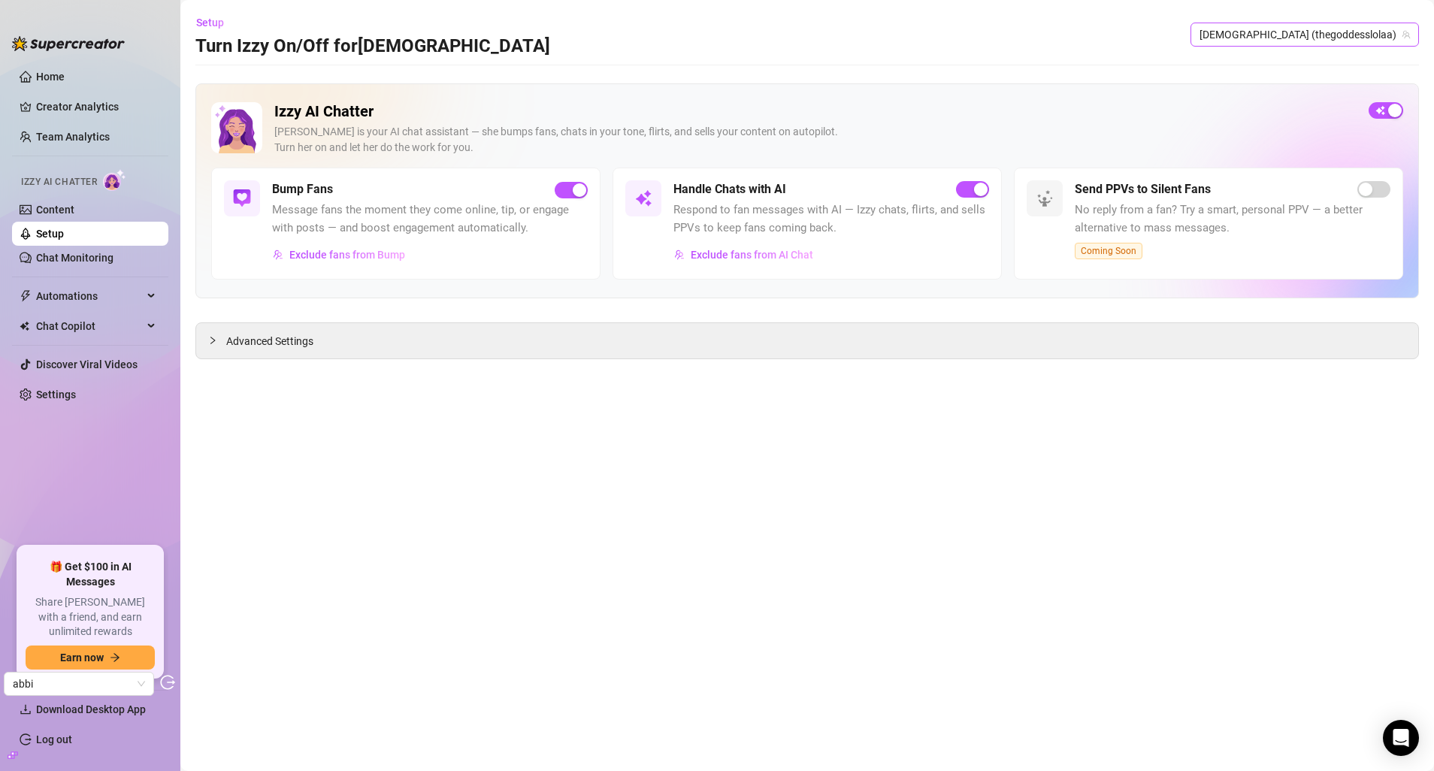
click at [1312, 35] on span "Goddess (thegoddesslolaa)" at bounding box center [1305, 34] width 210 height 23
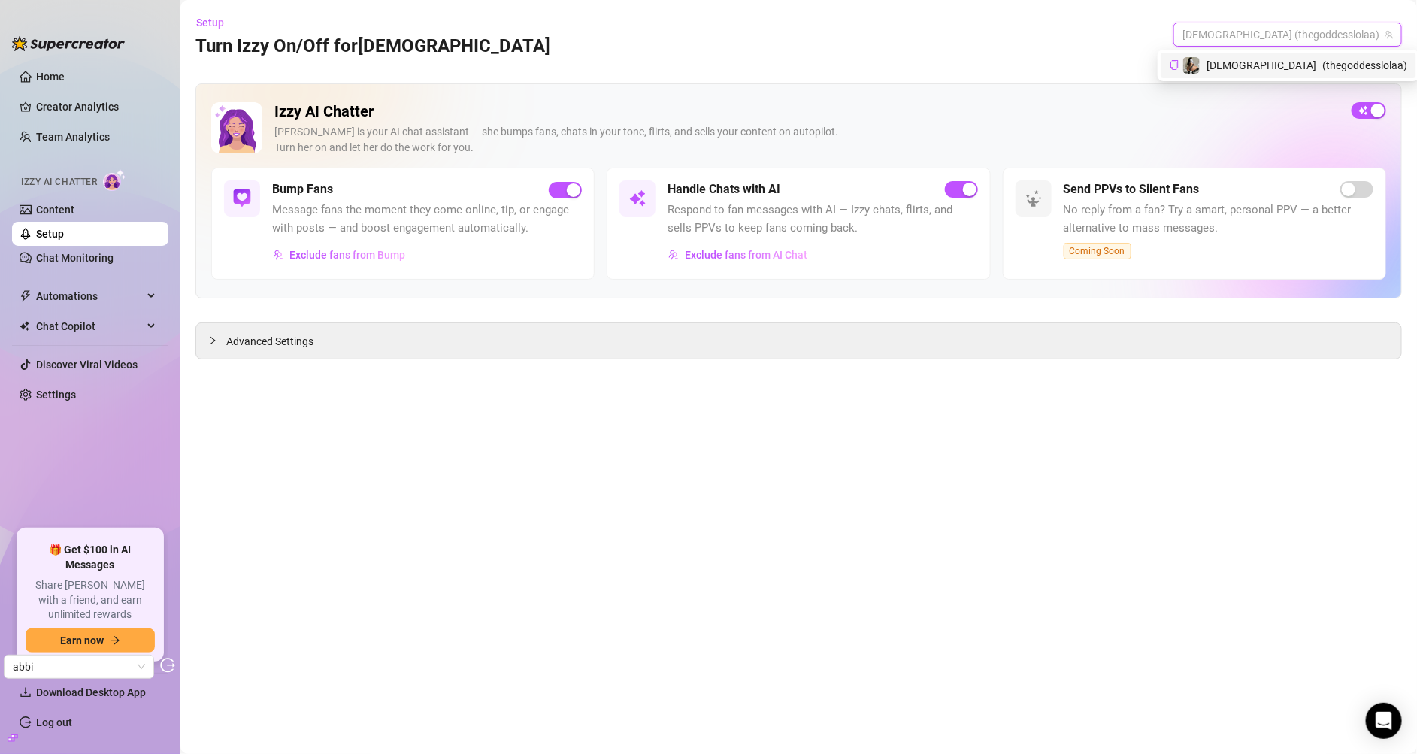
click at [1313, 61] on span "Goddess" at bounding box center [1262, 65] width 110 height 17
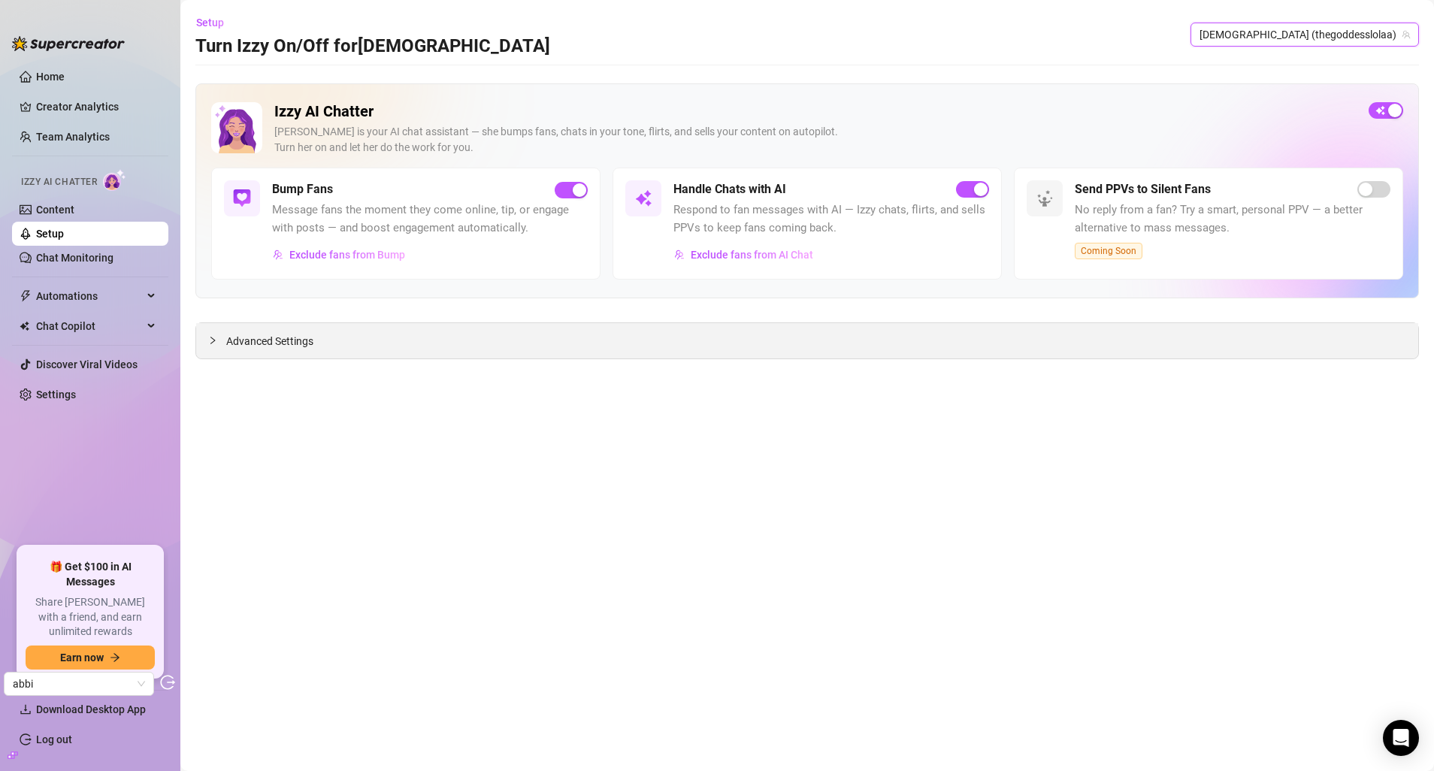
click at [208, 347] on div at bounding box center [217, 340] width 18 height 17
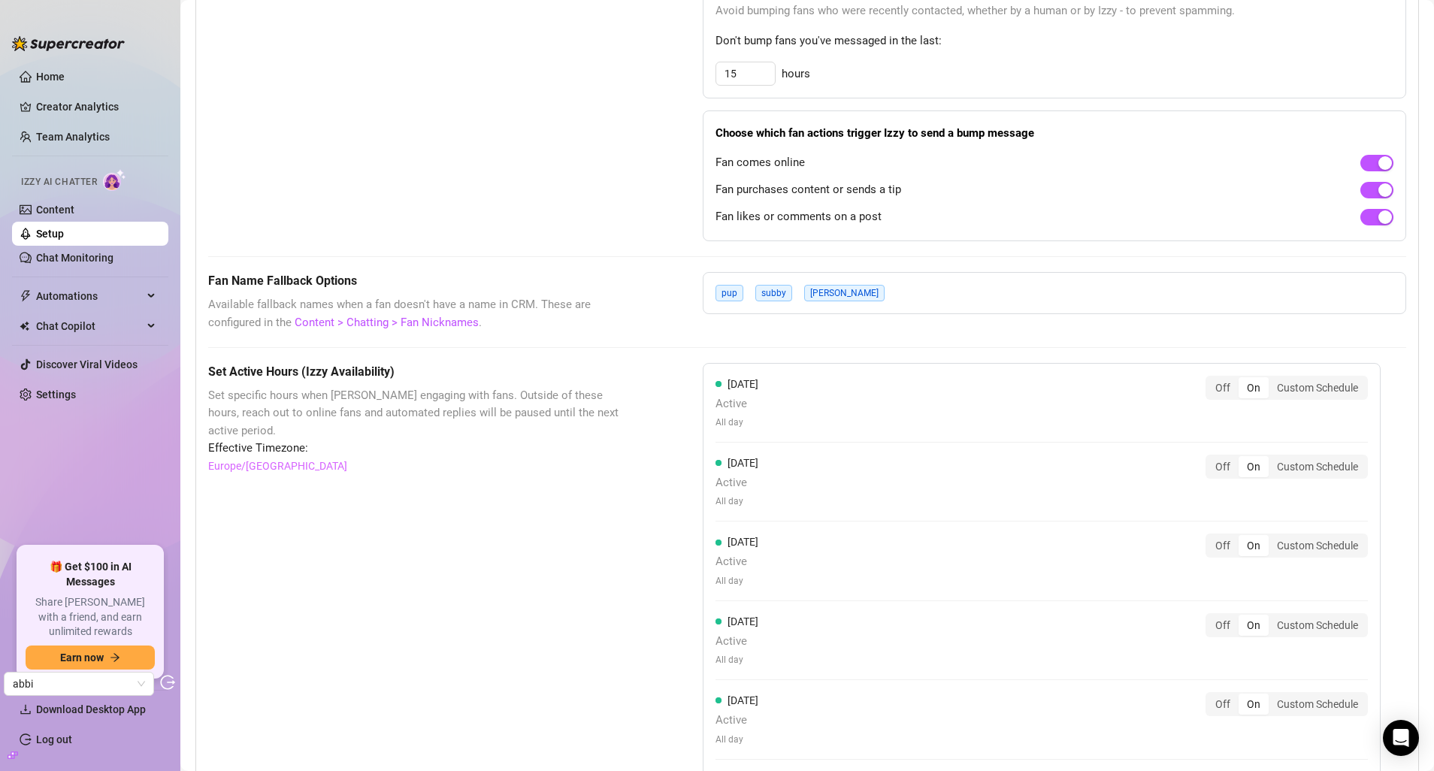
scroll to position [920, 0]
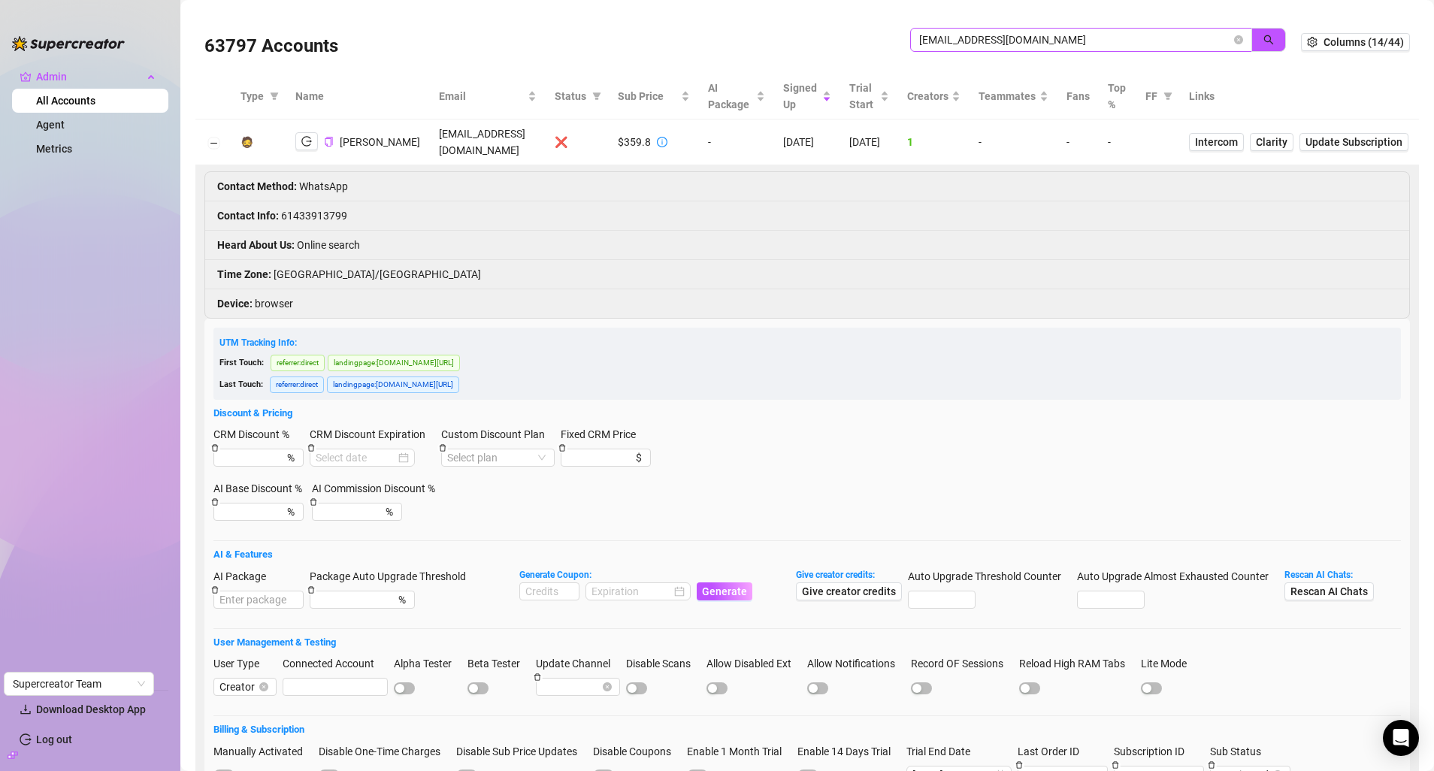
click at [997, 28] on span "[EMAIL_ADDRESS][DOMAIN_NAME]" at bounding box center [1081, 40] width 342 height 24
click at [997, 32] on input "[EMAIL_ADDRESS][DOMAIN_NAME]" at bounding box center [1075, 40] width 312 height 17
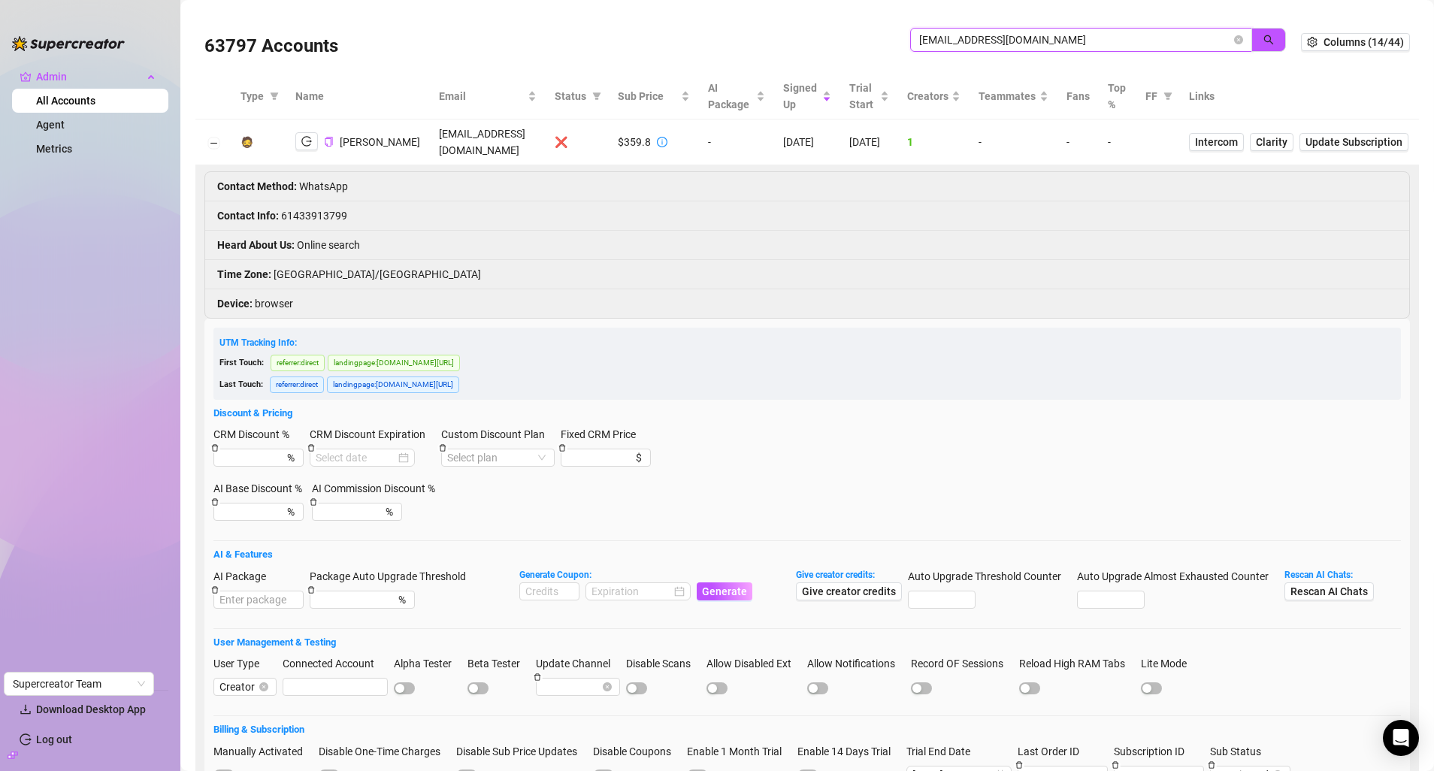
paste input "IZt7zqf90GgSoOZ4yXAKauNcyzq2"
click at [991, 41] on input "[EMAIL_ADDRESS][DOMAIN_NAME]" at bounding box center [1075, 40] width 312 height 17
paste input "IZt7zqf90GgSoOZ4yXAKauNcyzq2"
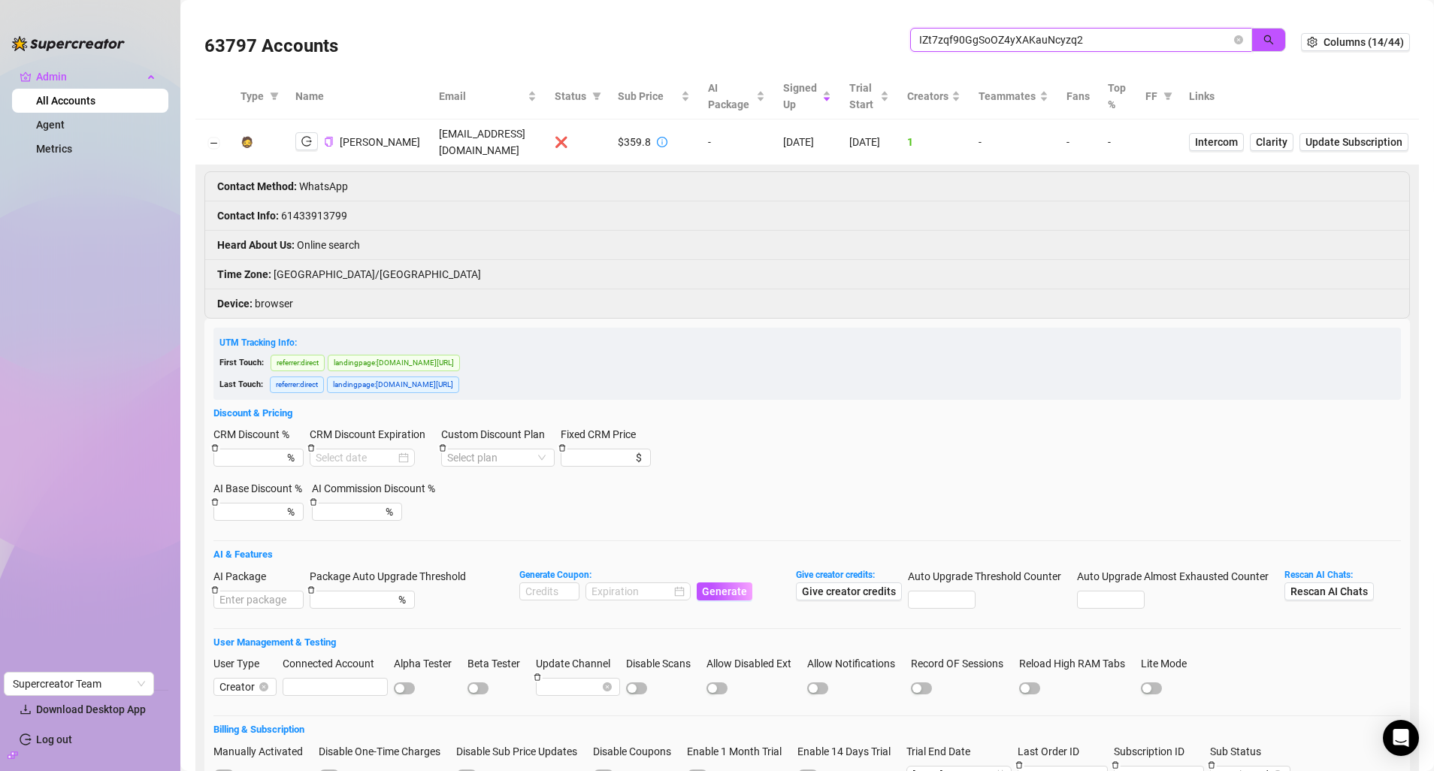
type input "IZt7zqf90GgSoOZ4yXAKauNcyzq2"
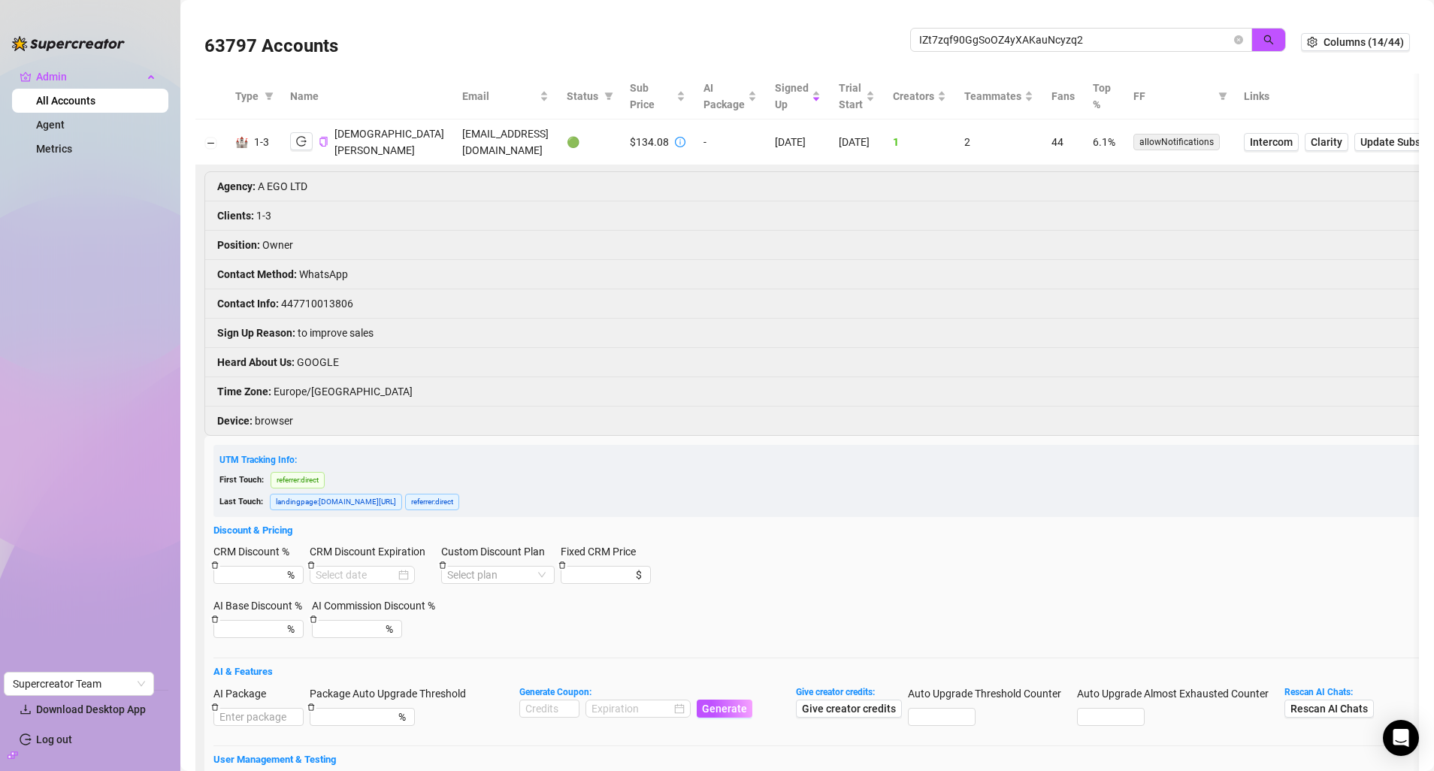
click at [480, 138] on td "[EMAIL_ADDRESS][DOMAIN_NAME]" at bounding box center [505, 143] width 104 height 46
copy td "[EMAIL_ADDRESS][DOMAIN_NAME]"
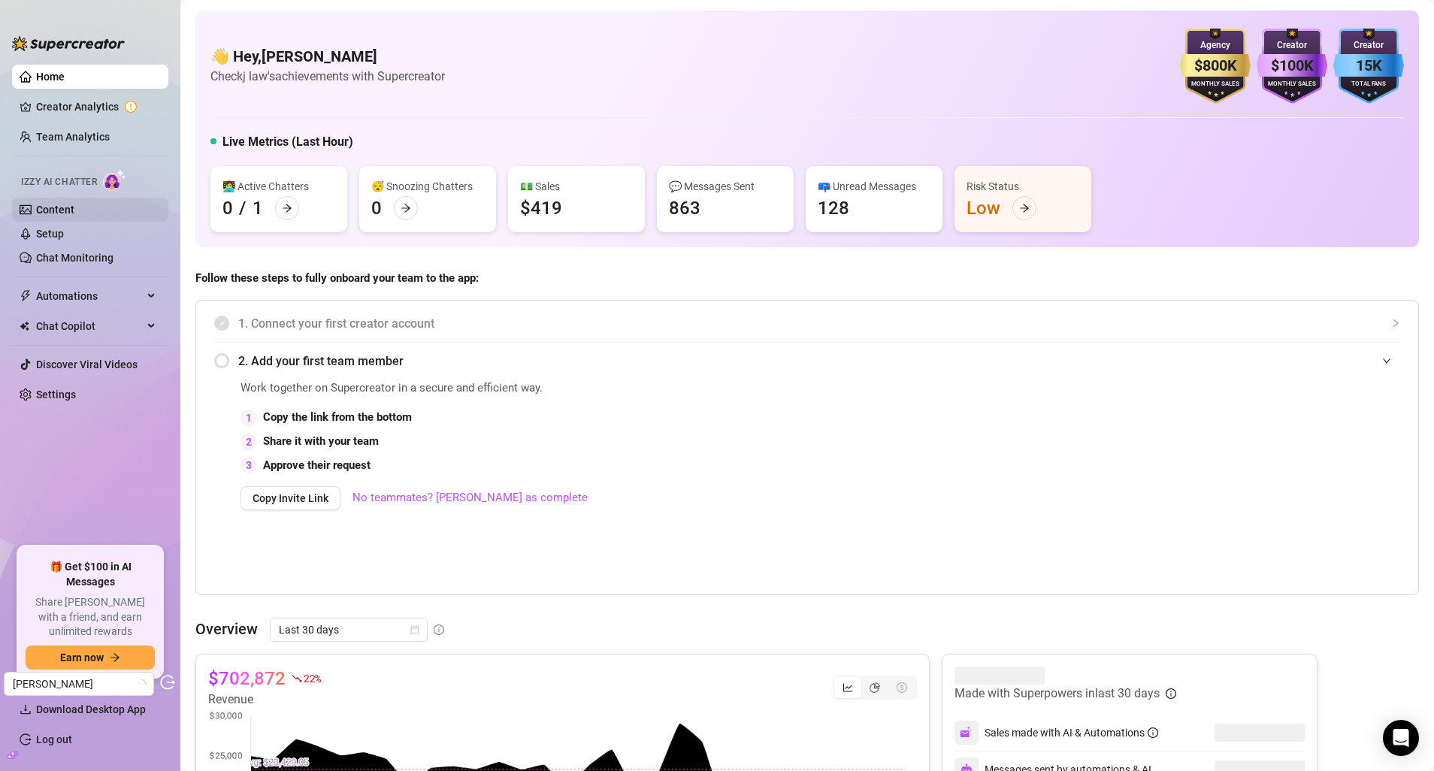
click at [71, 214] on link "Content" at bounding box center [55, 210] width 38 height 12
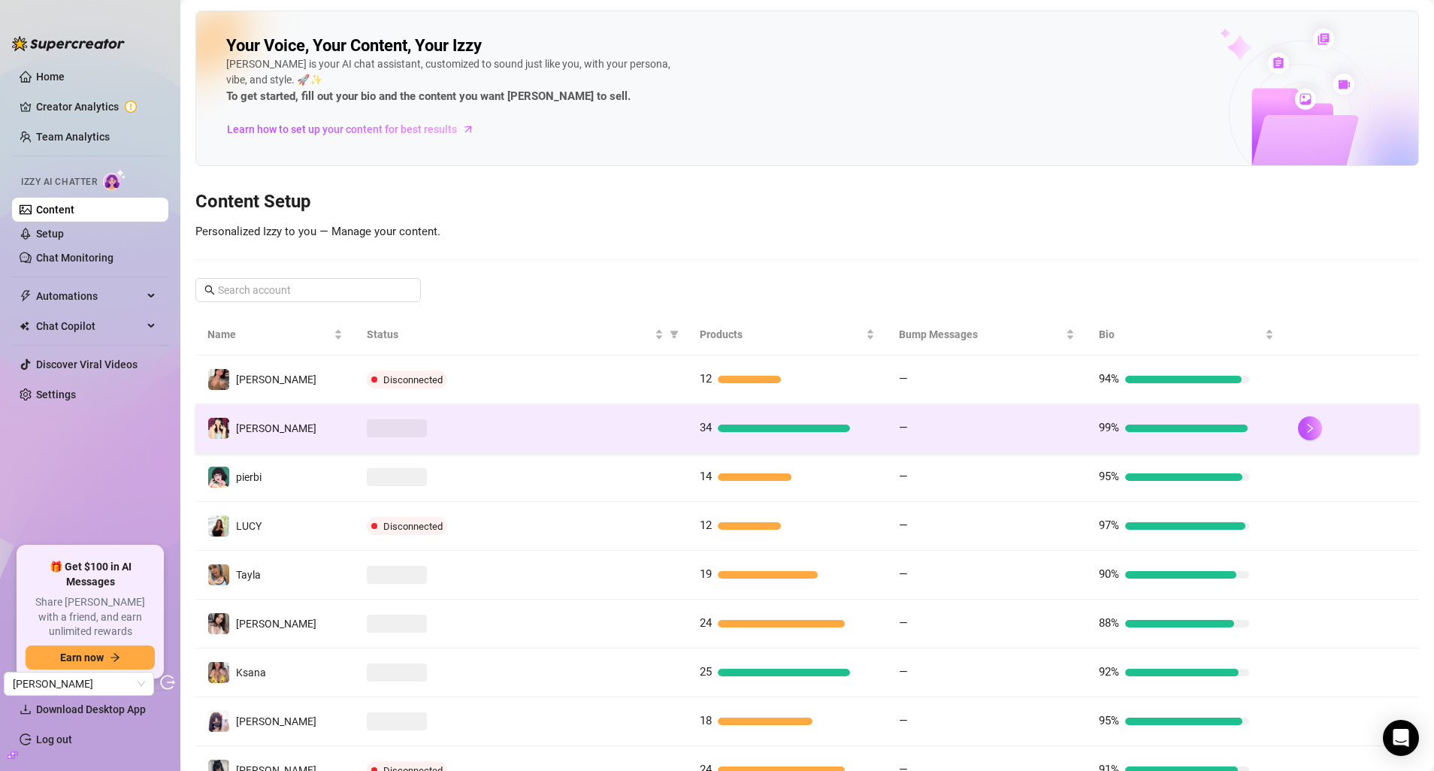
click at [407, 423] on span at bounding box center [397, 428] width 60 height 18
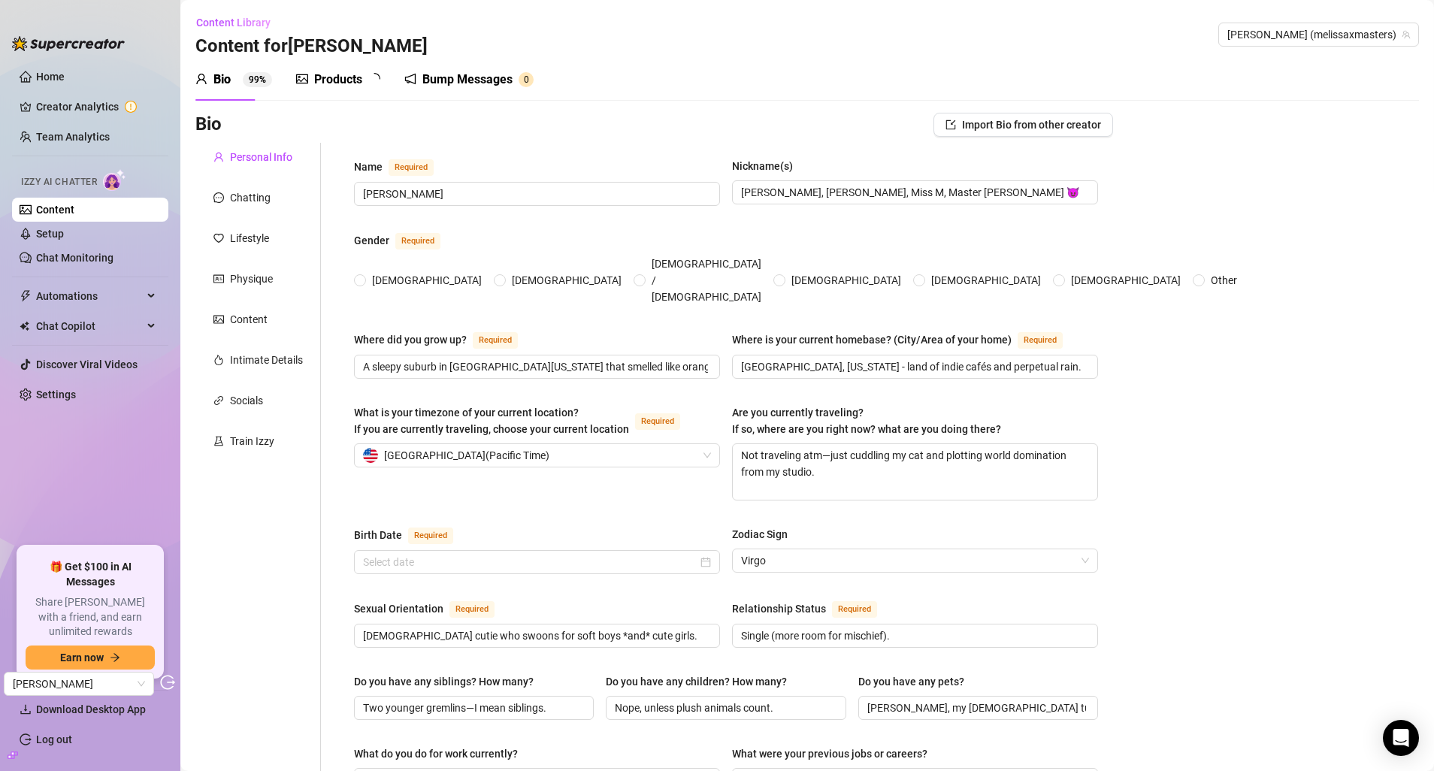
radio input "true"
type input "September 13th, 1998"
click at [266, 208] on div "Chatting" at bounding box center [258, 197] width 126 height 29
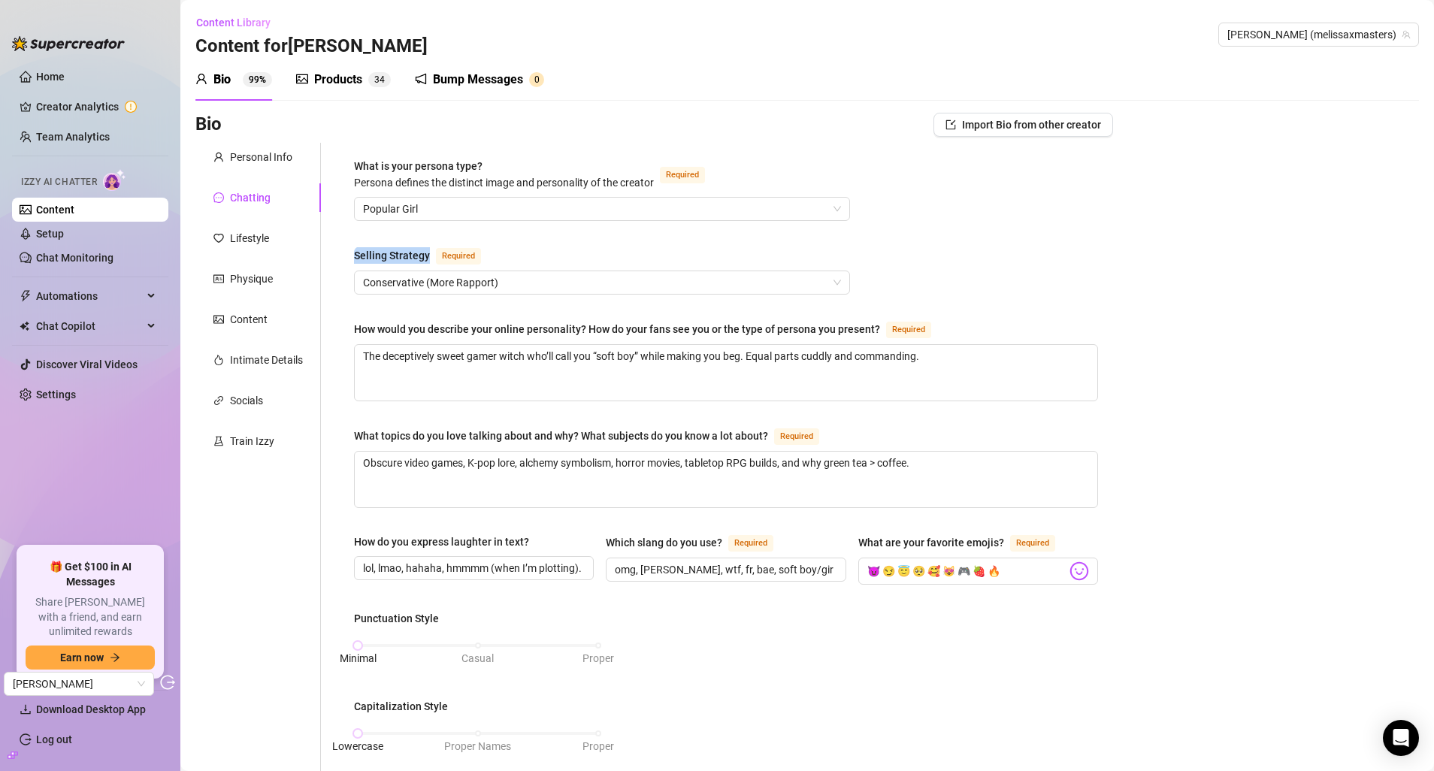
copy div "Selling Strategy"
drag, startPoint x: 351, startPoint y: 258, endPoint x: 436, endPoint y: 257, distance: 85.0
click at [438, 257] on div "What is your persona type? Persona defines the distinct image and personality o…" at bounding box center [726, 704] width 774 height 1122
